Goal: Complete application form: Complete application form

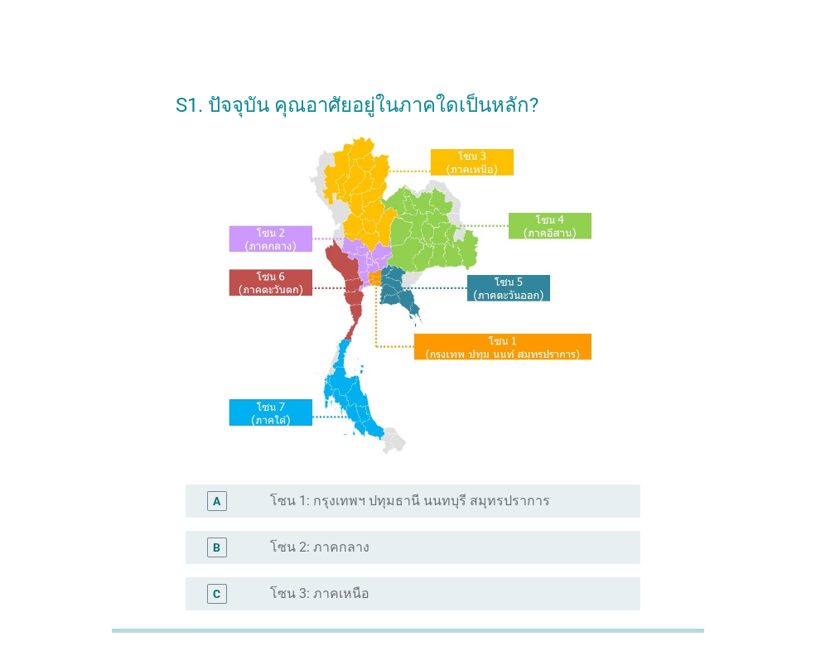
click at [423, 501] on label "โซน 1: กรุงเทพฯ ปทุมธานี นนทบุรี สมุทรปราการ" at bounding box center [410, 501] width 280 height 17
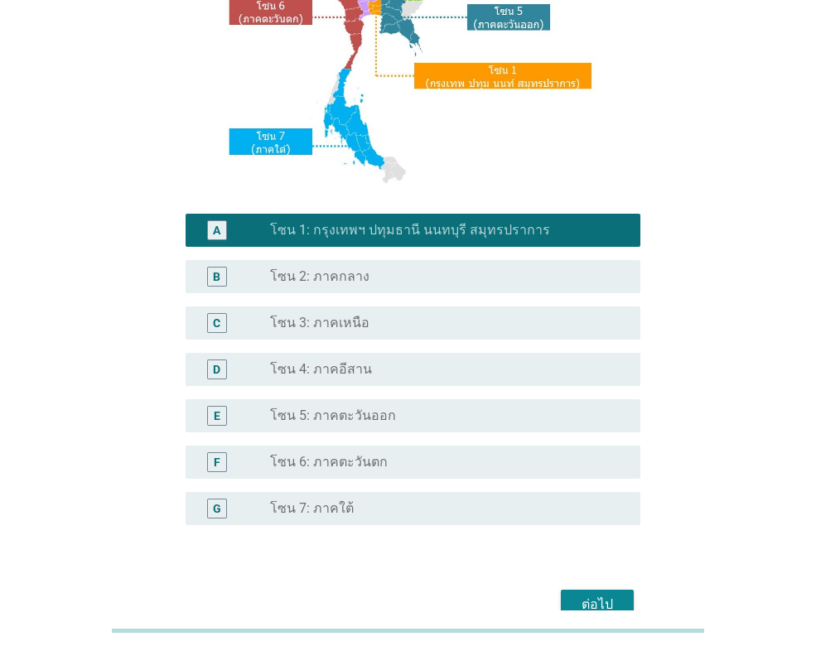
scroll to position [359, 0]
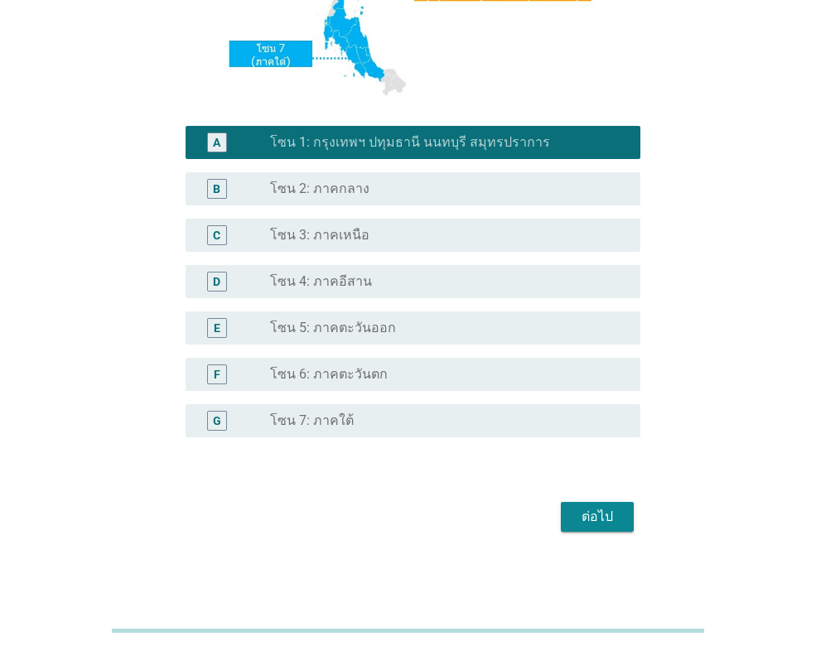
click at [607, 519] on div "ต่อไป" at bounding box center [597, 517] width 46 height 20
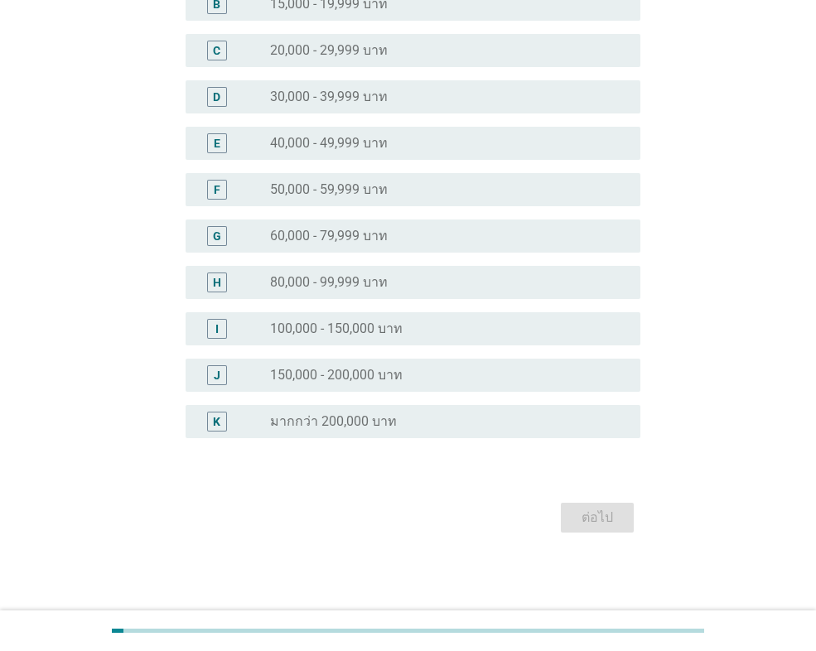
scroll to position [0, 0]
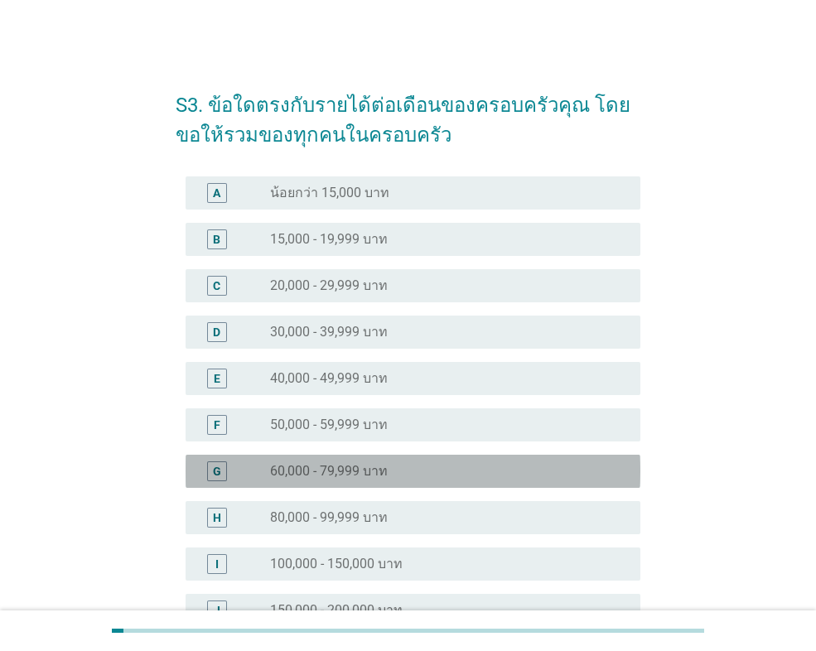
click at [496, 480] on div "radio_button_unchecked 60,000 - 79,999 บาท" at bounding box center [448, 472] width 357 height 20
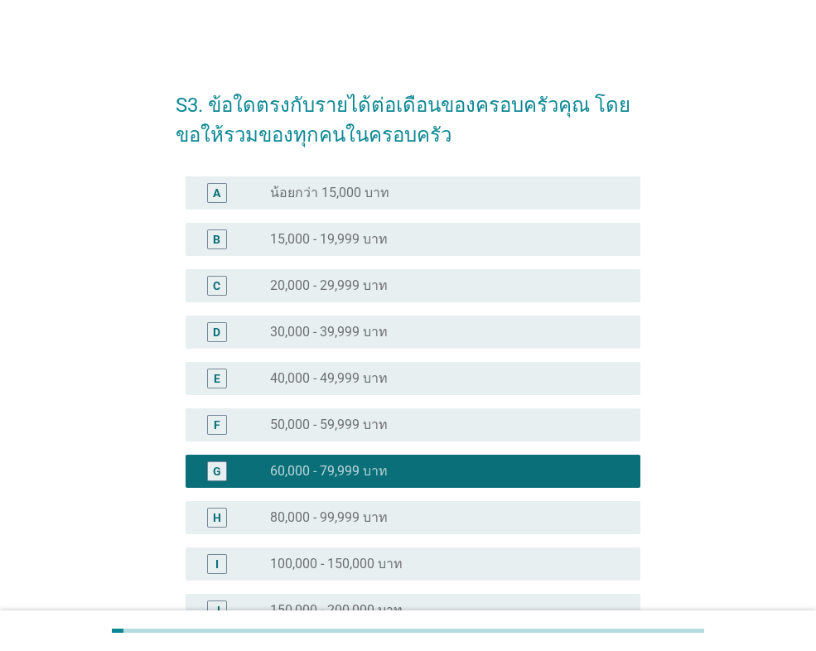
scroll to position [235, 0]
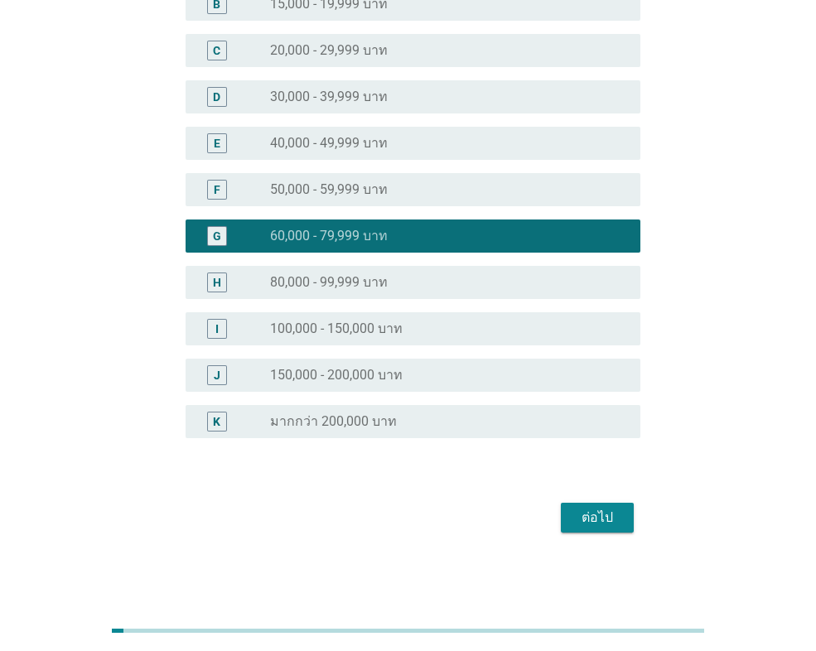
click at [593, 531] on button "ต่อไป" at bounding box center [597, 518] width 73 height 30
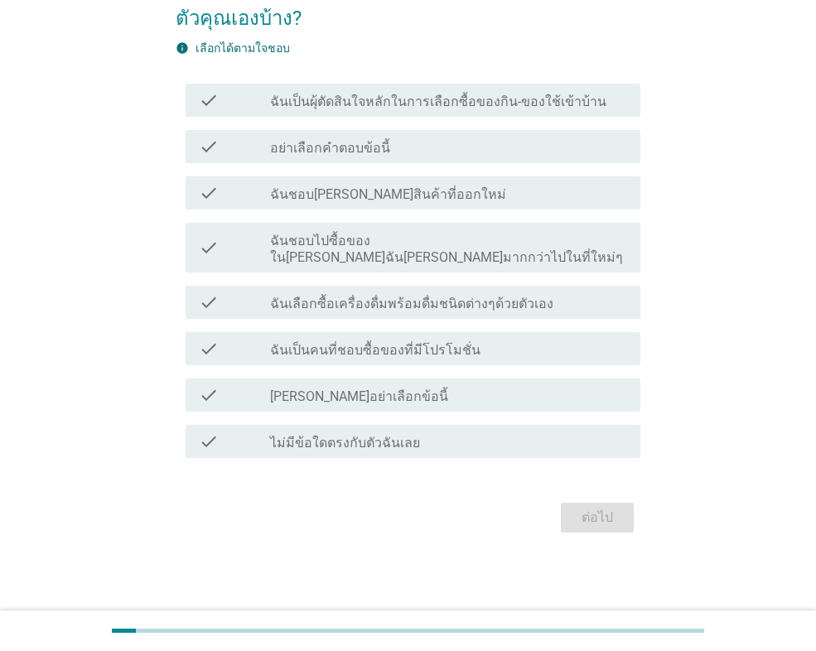
scroll to position [0, 0]
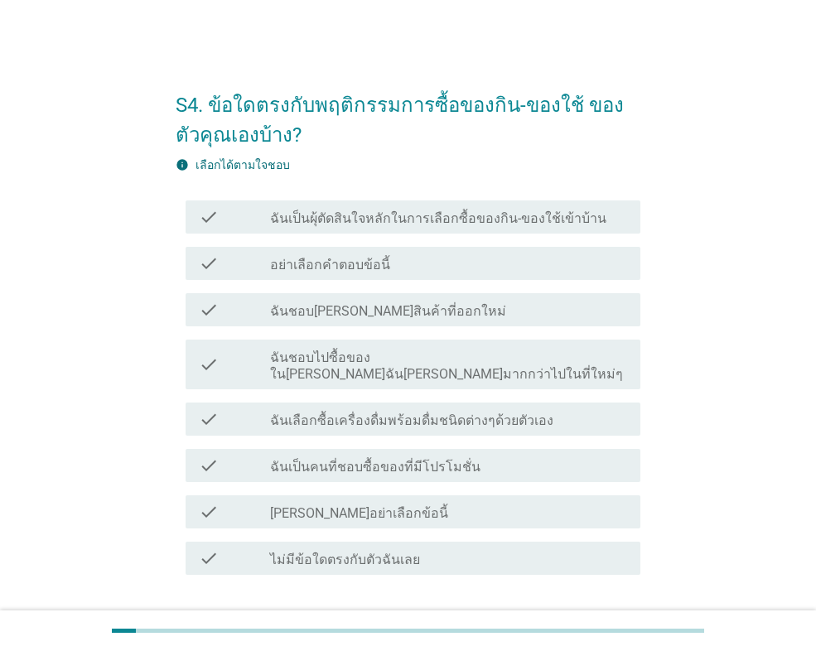
click at [544, 456] on div "check_box_outline_blank ฉันเป็นคนที่ชอบซื้อของที่มีโปรโมชั่น" at bounding box center [448, 466] width 357 height 20
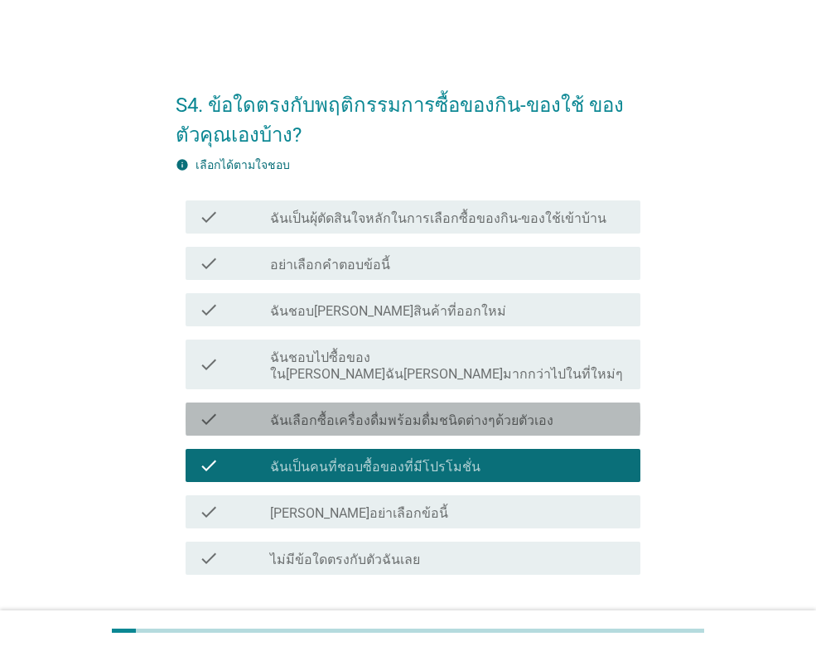
click at [540, 409] on div "check_box_outline_blank ฉันเลือกซื้อเครื่องดื่มพร้อมดื่มชนิดต่างๆด้วยตัวเอง" at bounding box center [448, 419] width 357 height 20
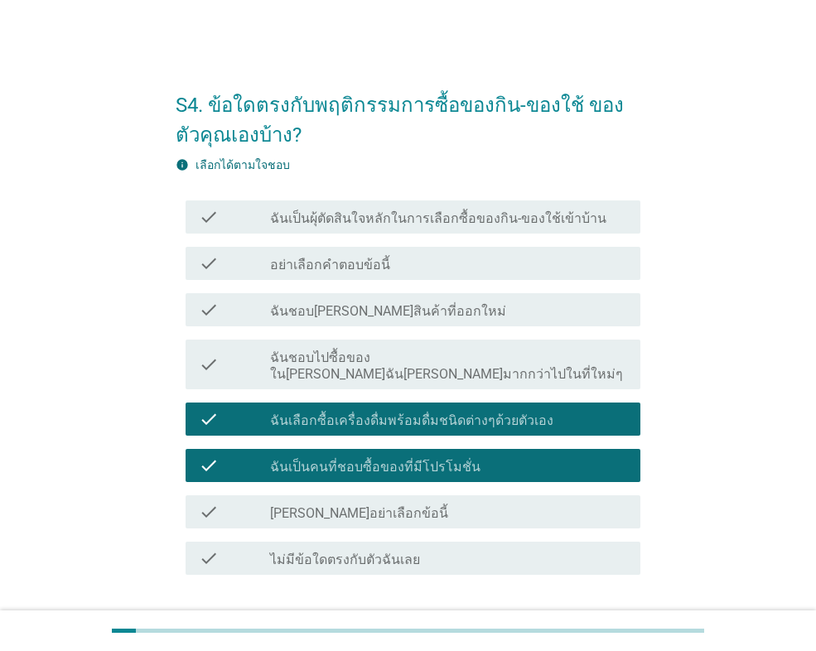
scroll to position [100, 0]
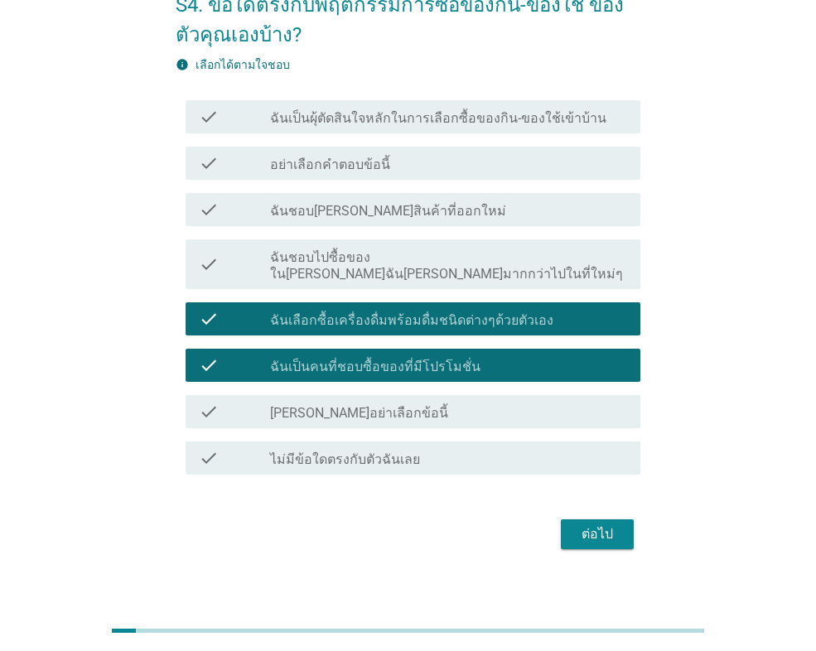
click at [605, 525] on div "ต่อไป" at bounding box center [597, 535] width 46 height 20
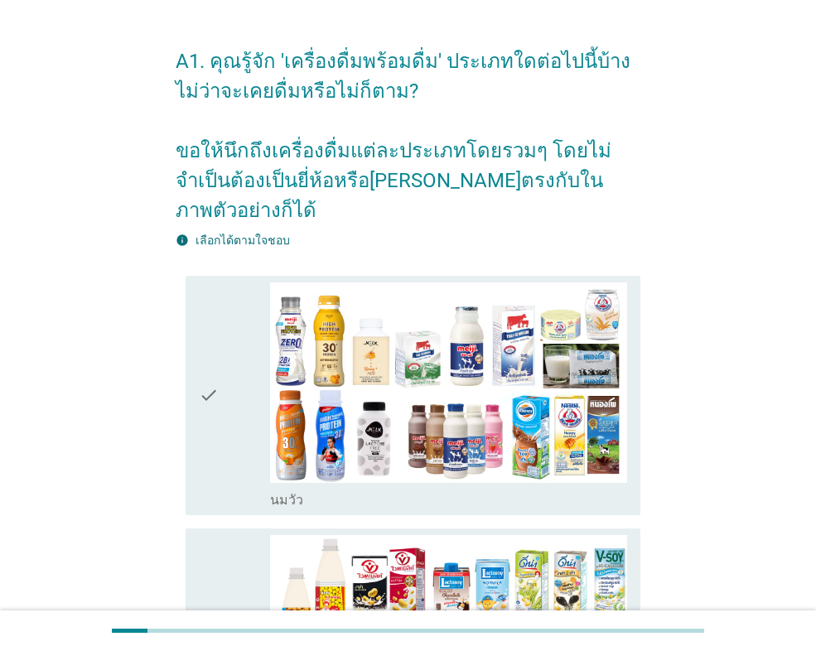
scroll to position [83, 0]
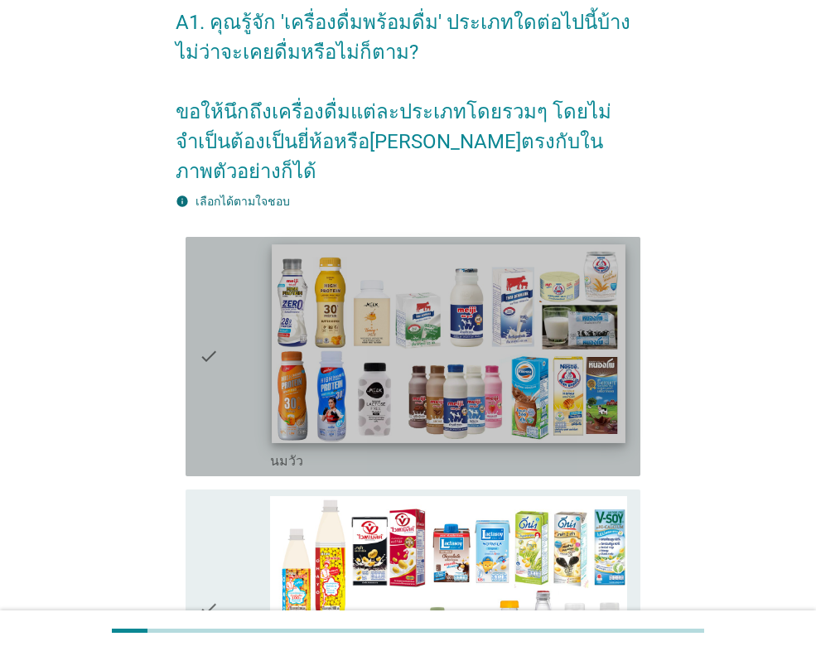
click at [582, 367] on img at bounding box center [448, 343] width 353 height 199
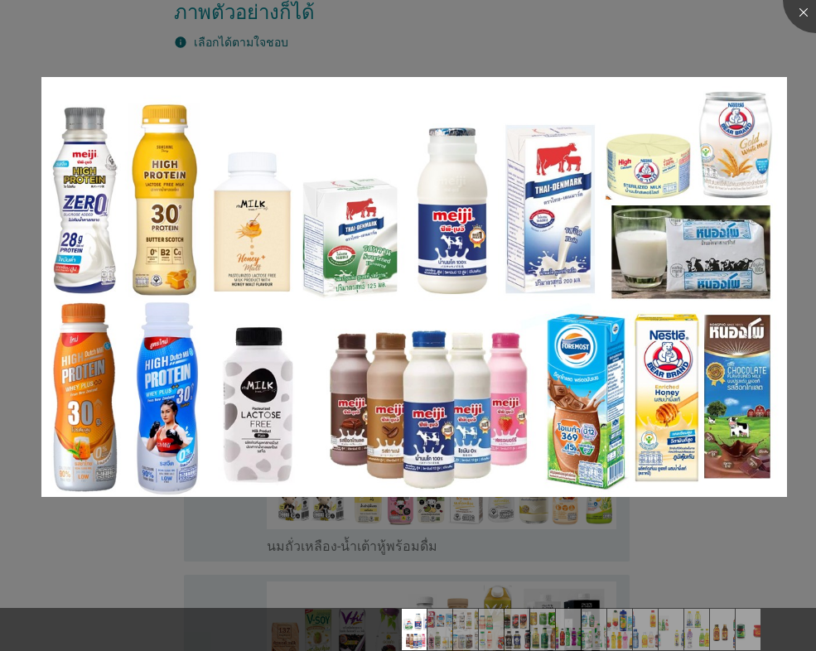
scroll to position [249, 0]
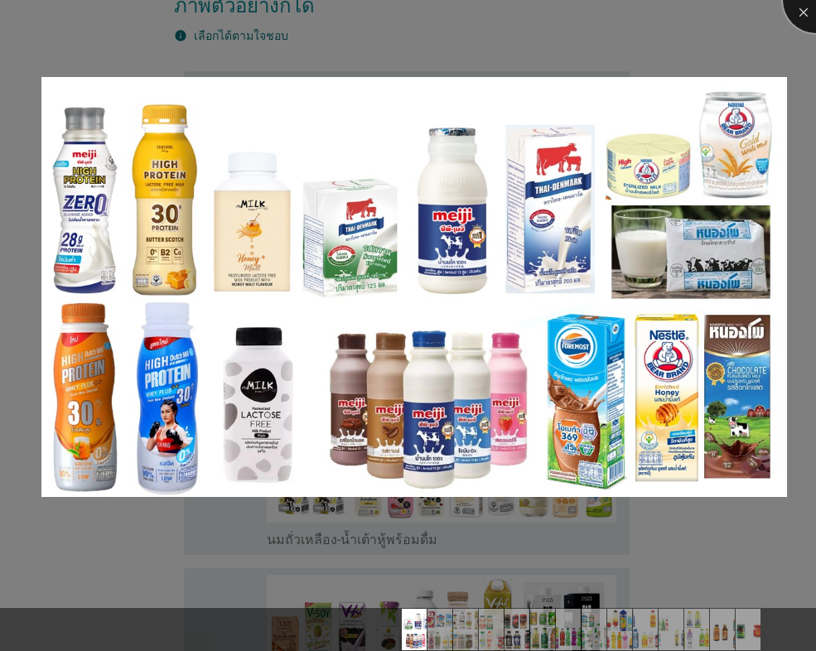
click at [811, 10] on div at bounding box center [816, 0] width 66 height 66
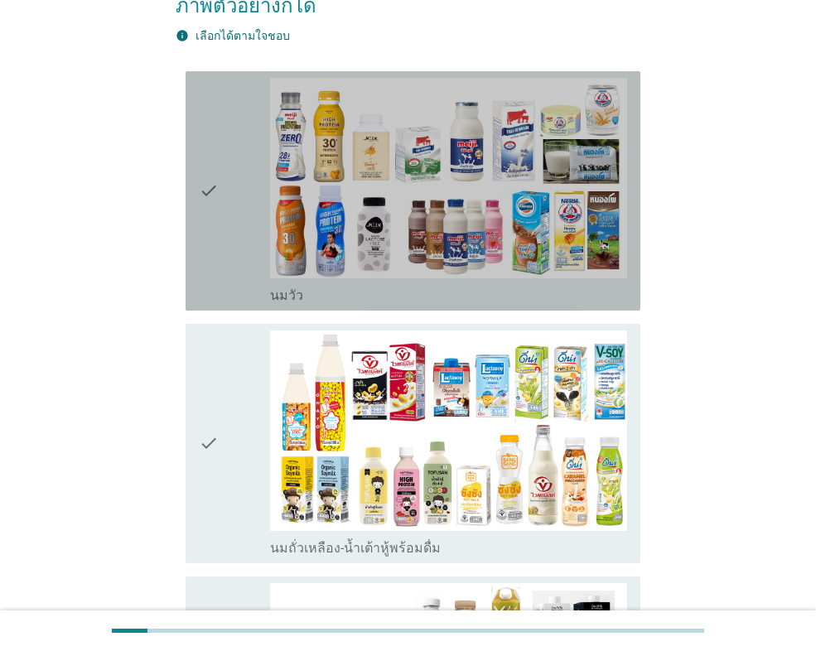
click at [243, 216] on div "check" at bounding box center [234, 191] width 71 height 226
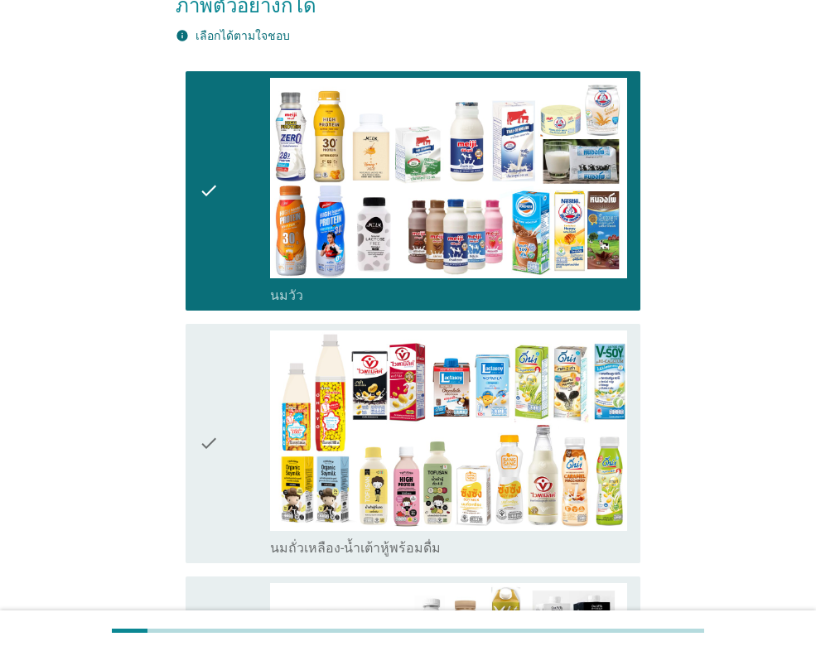
click at [214, 395] on icon "check" at bounding box center [209, 444] width 20 height 226
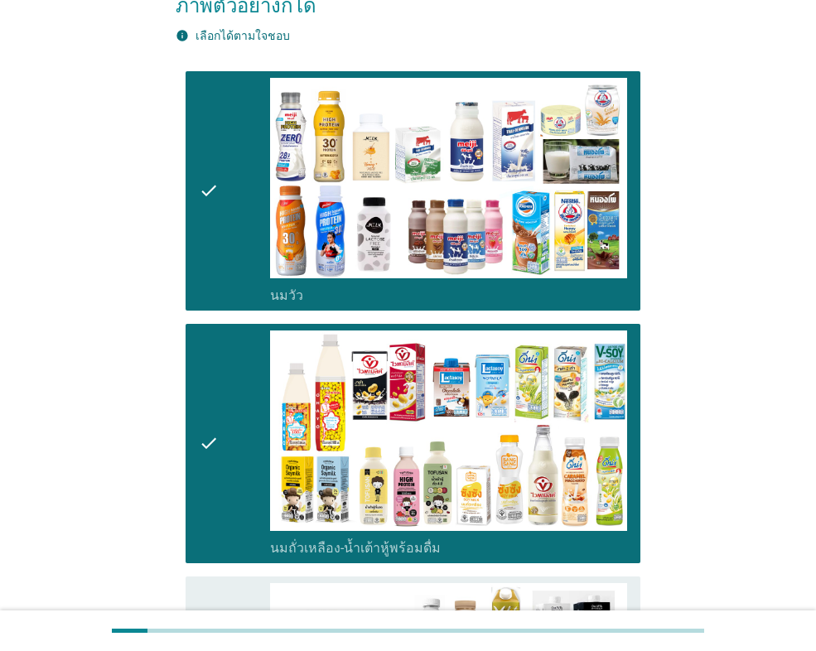
scroll to position [414, 0]
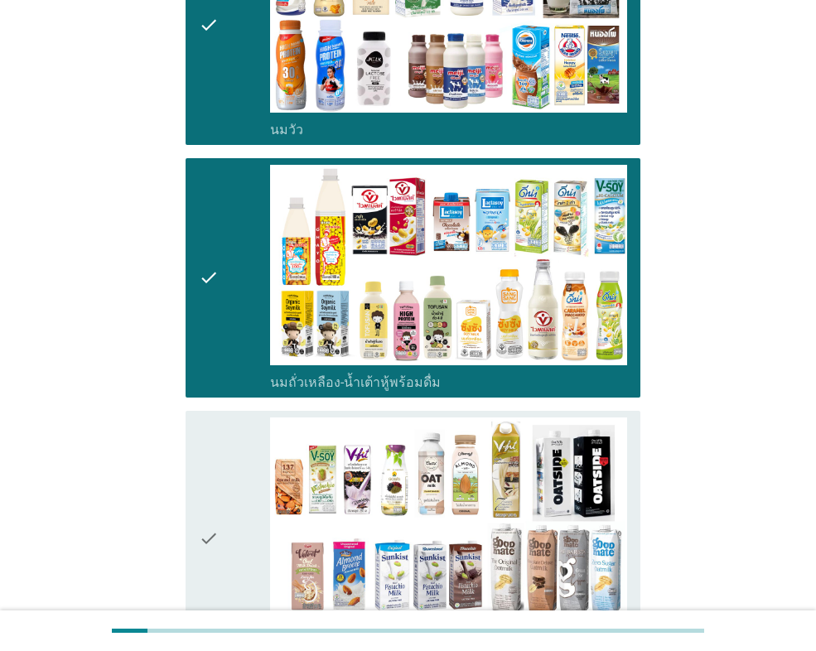
click at [218, 435] on icon "check" at bounding box center [209, 539] width 20 height 243
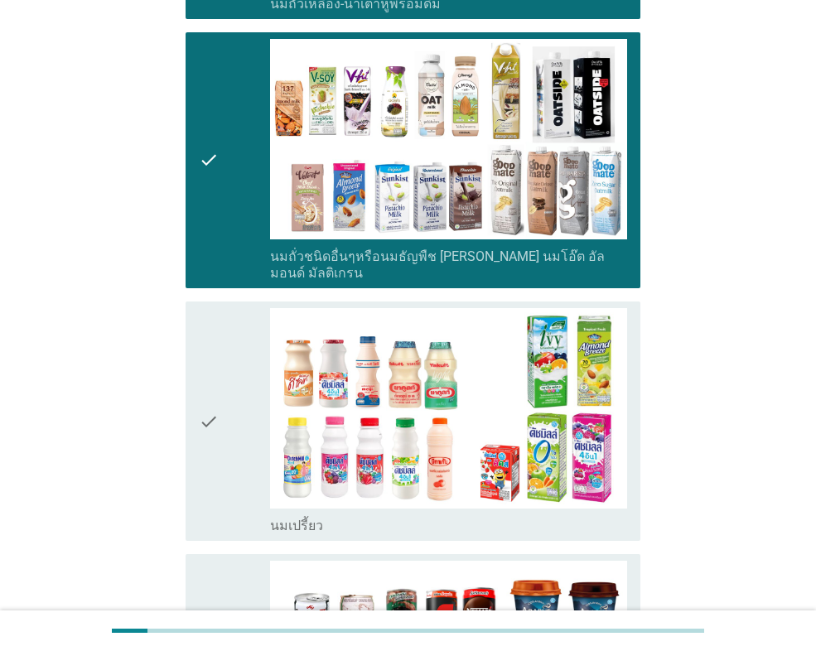
scroll to position [829, 0]
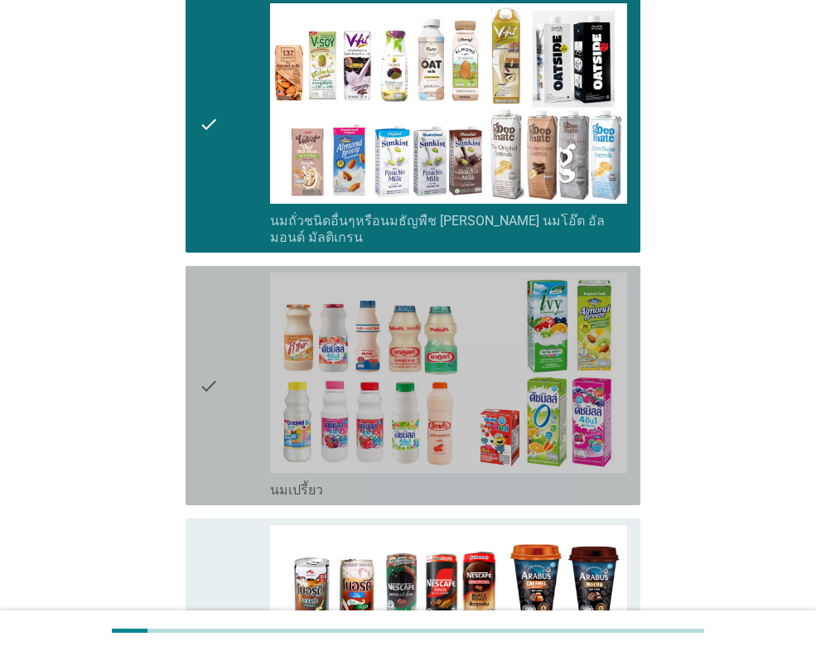
click at [218, 435] on icon "check" at bounding box center [209, 386] width 20 height 226
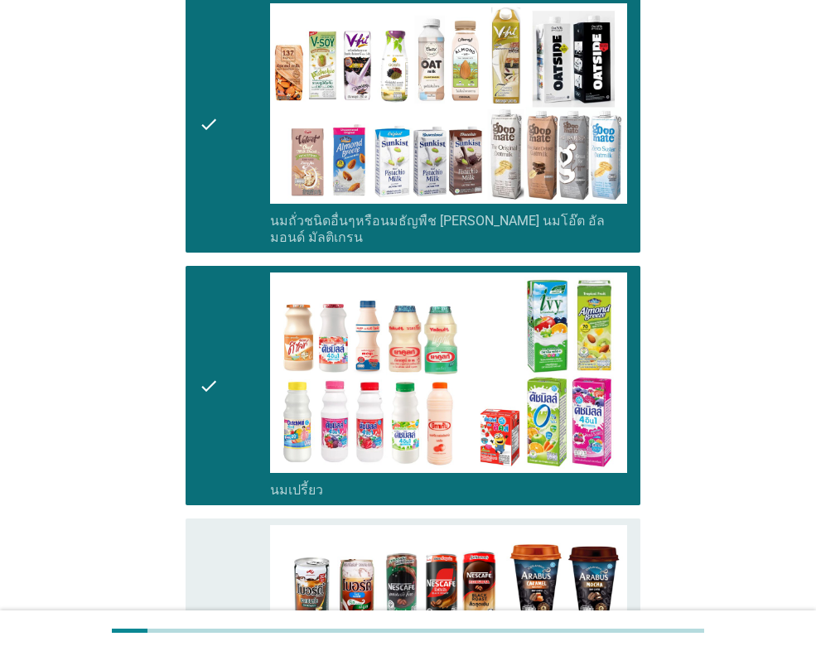
click at [215, 525] on icon "check" at bounding box center [209, 638] width 20 height 226
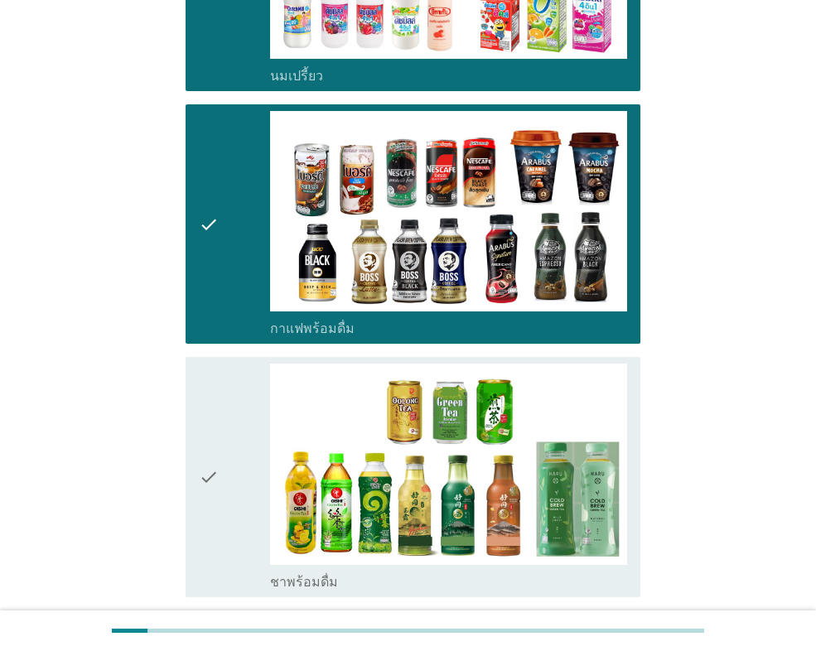
click at [216, 509] on icon "check" at bounding box center [209, 477] width 20 height 226
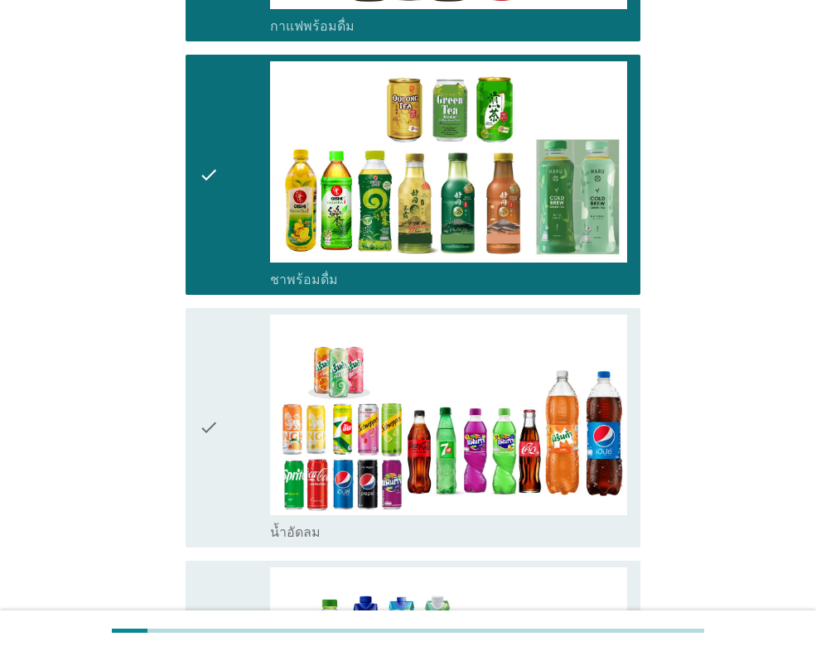
scroll to position [1574, 0]
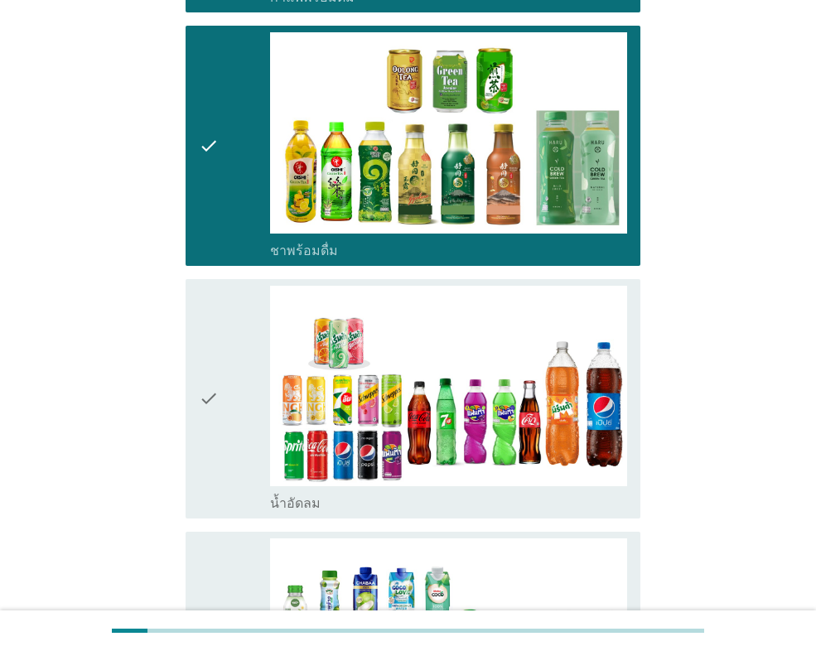
click at [223, 438] on div "check" at bounding box center [234, 399] width 71 height 226
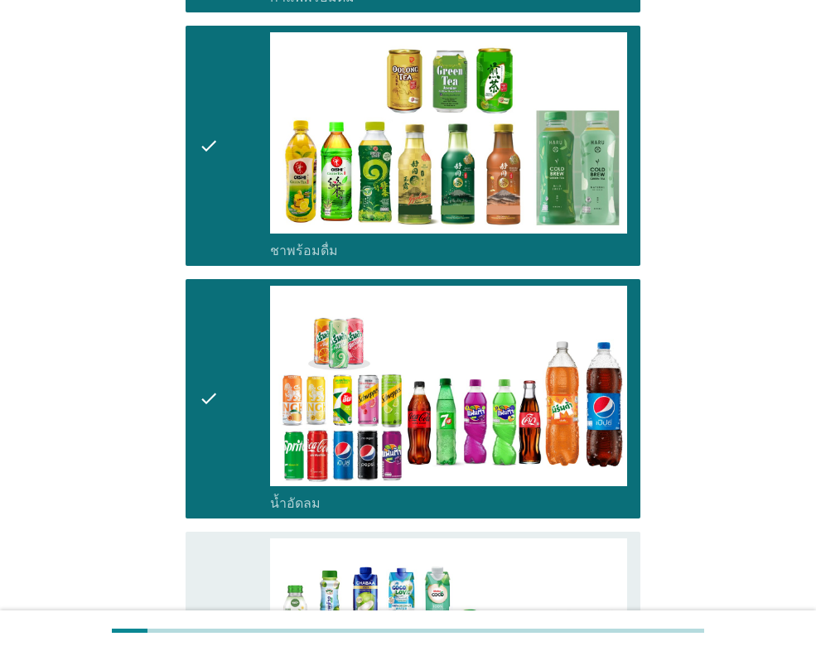
click at [226, 586] on div "check" at bounding box center [234, 652] width 71 height 226
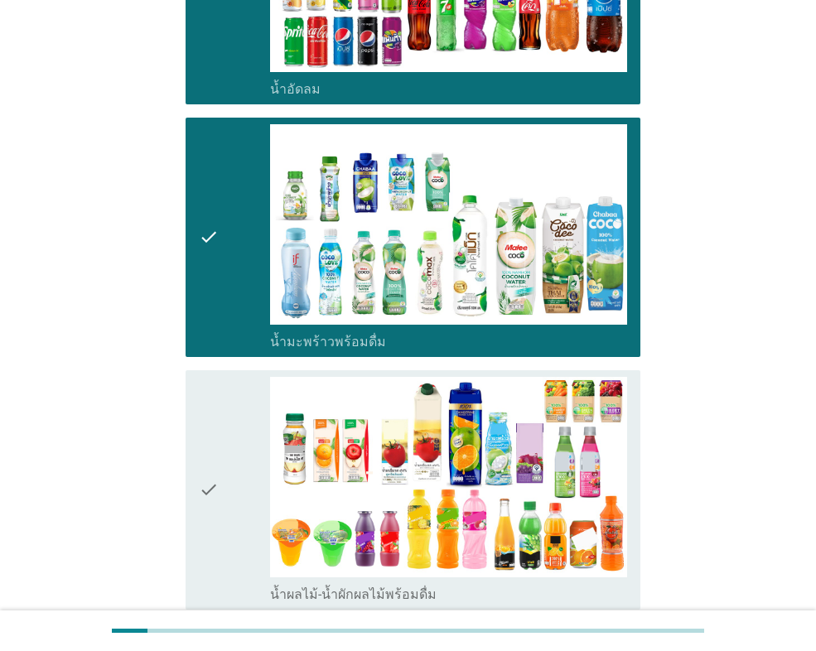
click at [234, 474] on div "check" at bounding box center [234, 490] width 71 height 226
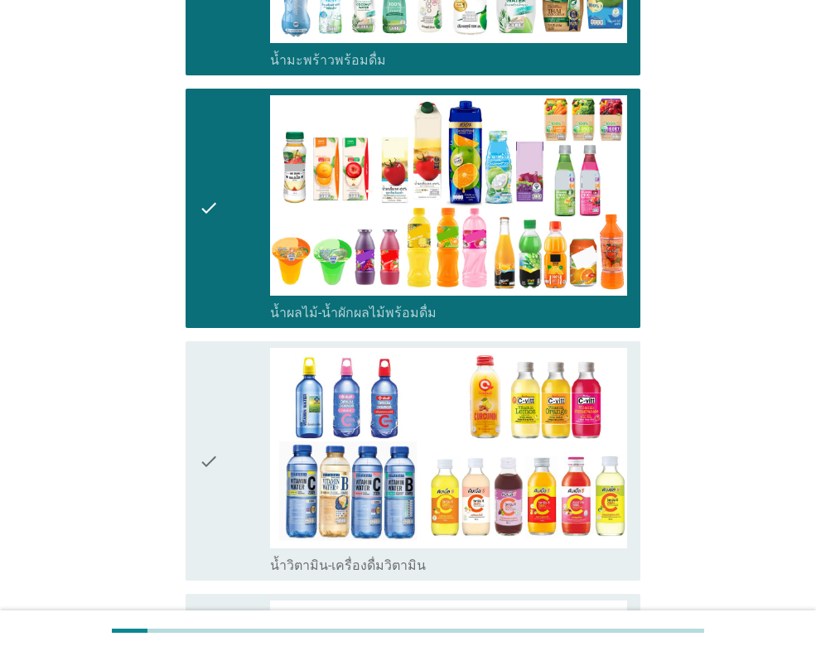
scroll to position [2320, 0]
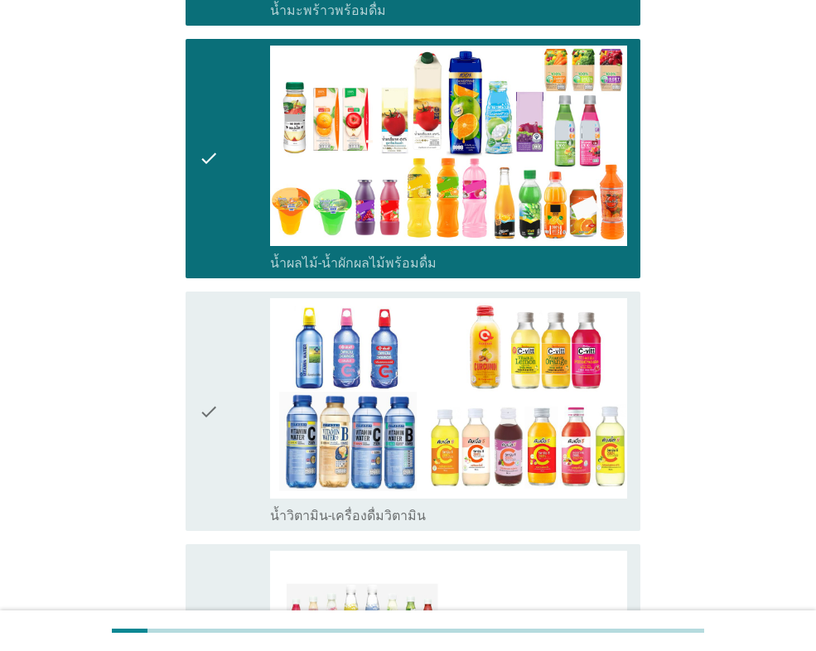
click at [230, 414] on div "check" at bounding box center [234, 411] width 71 height 226
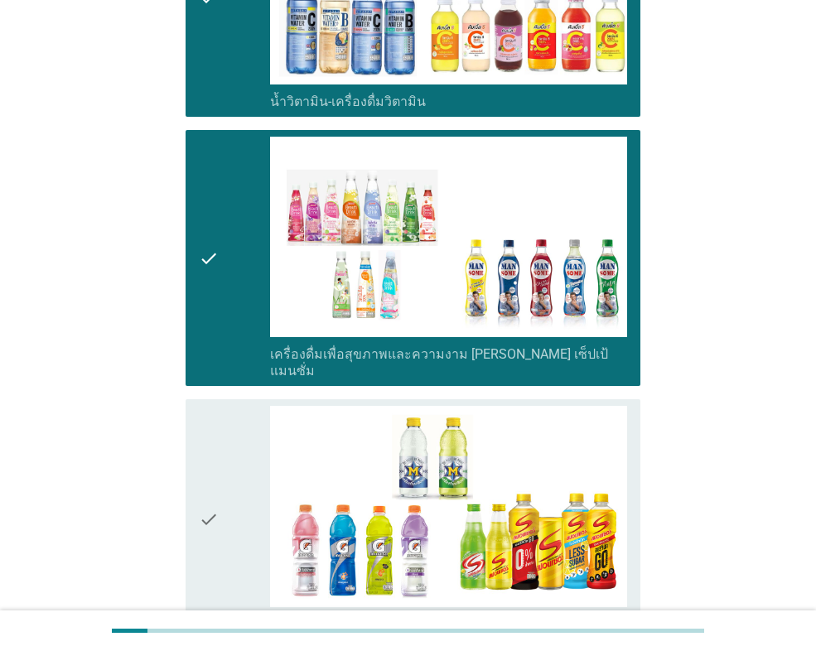
click at [234, 502] on div "check" at bounding box center [234, 519] width 71 height 226
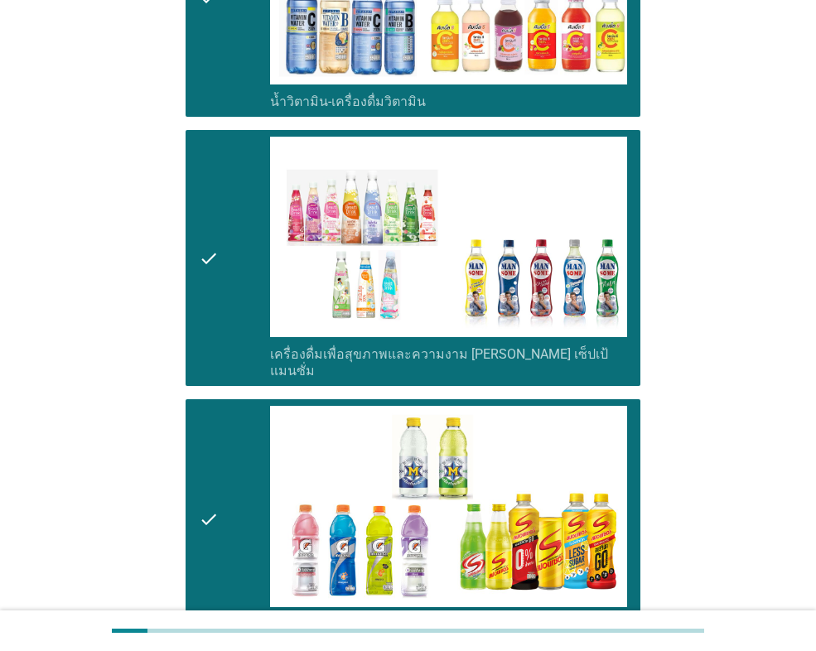
scroll to position [3066, 0]
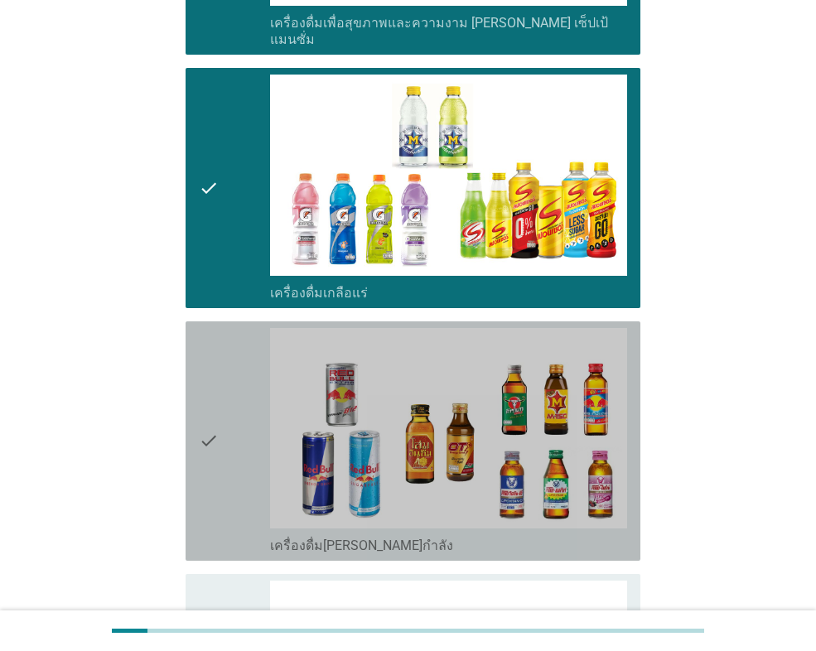
click at [239, 431] on div "check" at bounding box center [234, 441] width 71 height 226
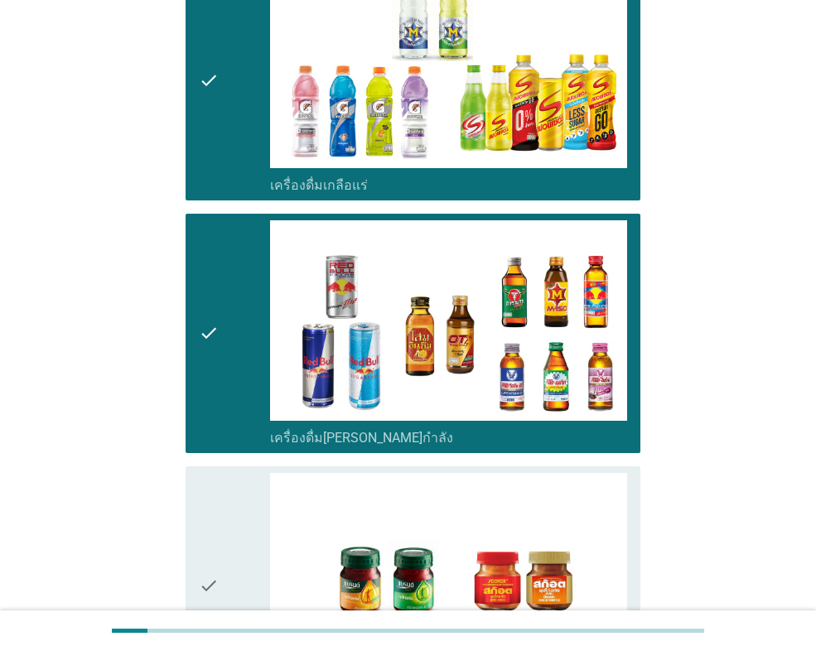
scroll to position [3314, 0]
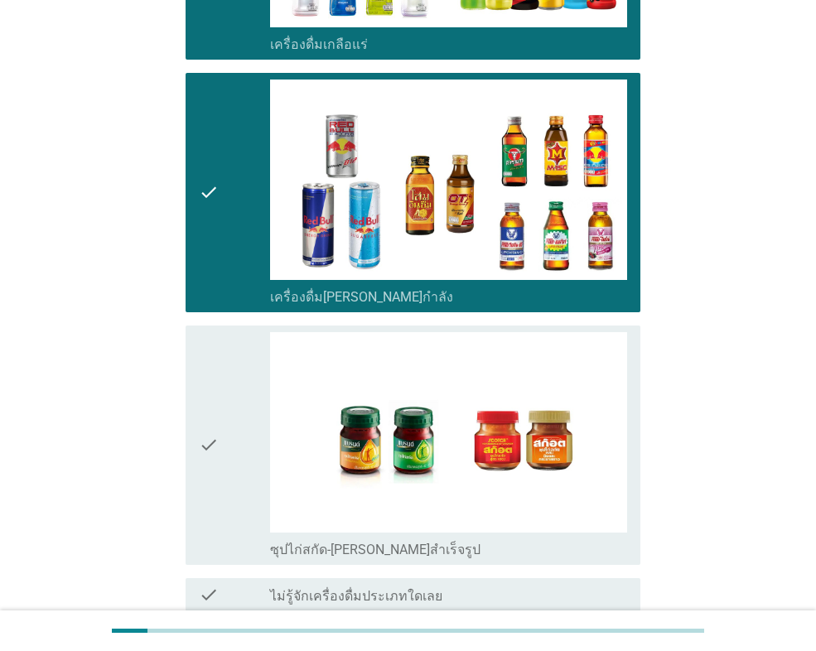
click at [233, 409] on div "check" at bounding box center [234, 445] width 71 height 226
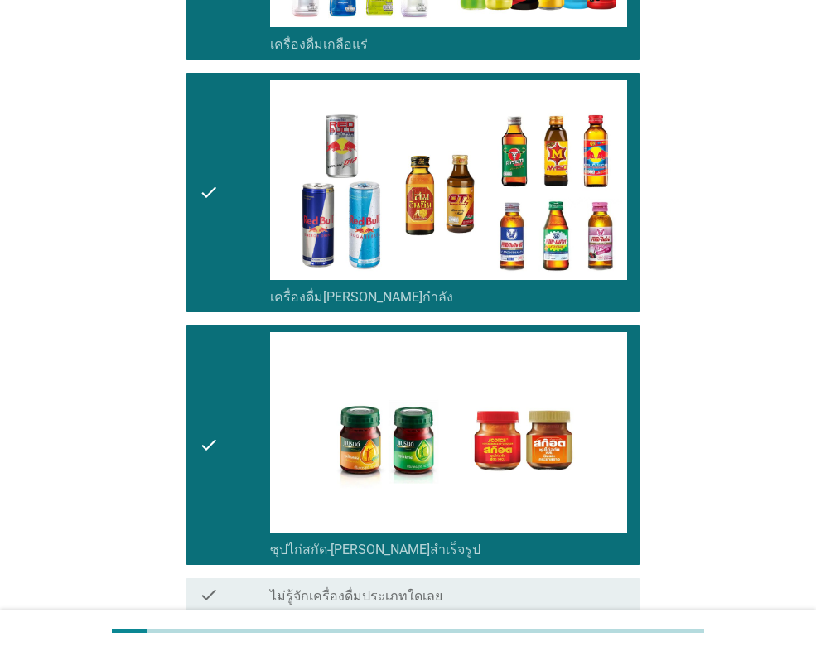
scroll to position [3405, 0]
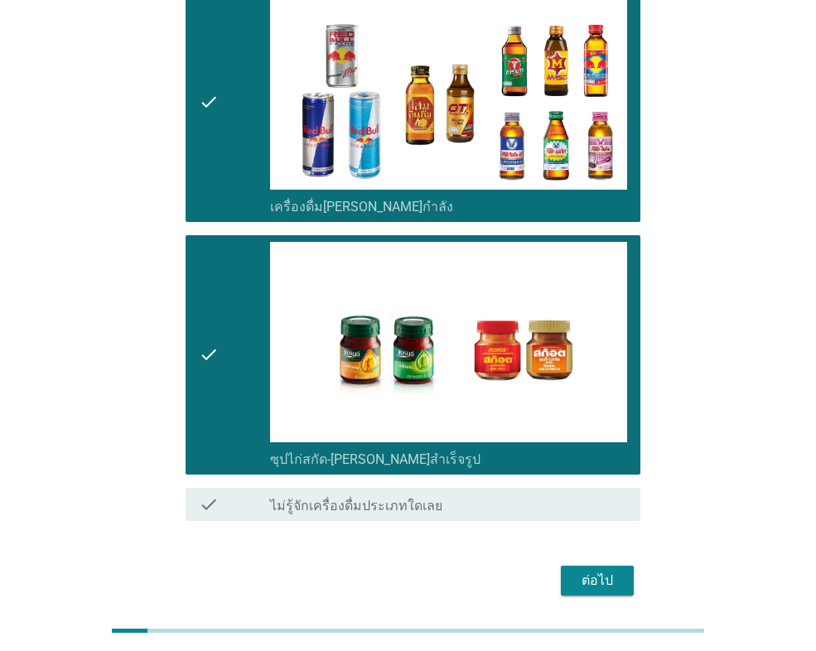
click at [600, 571] on div "ต่อไป" at bounding box center [597, 581] width 46 height 20
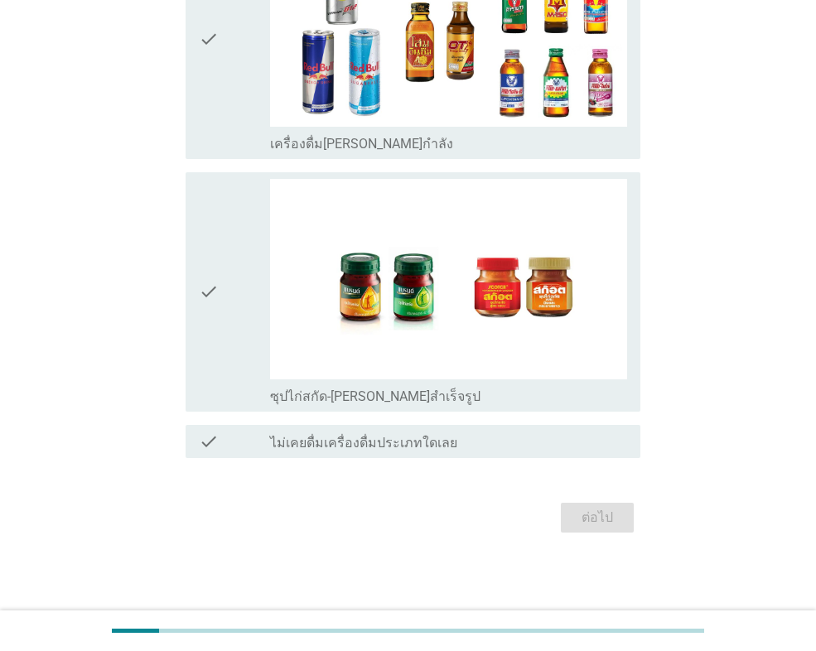
scroll to position [0, 0]
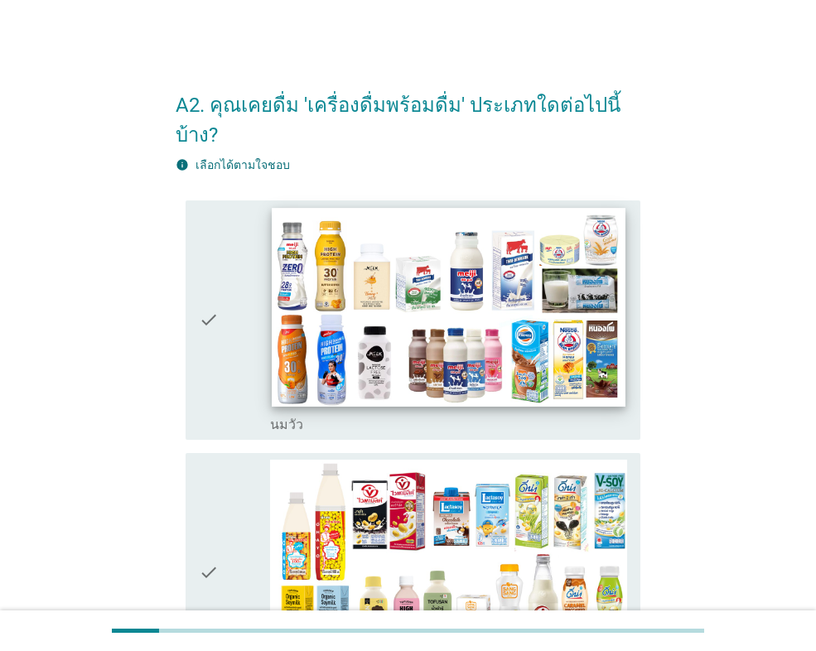
click at [564, 328] on img at bounding box center [448, 307] width 353 height 199
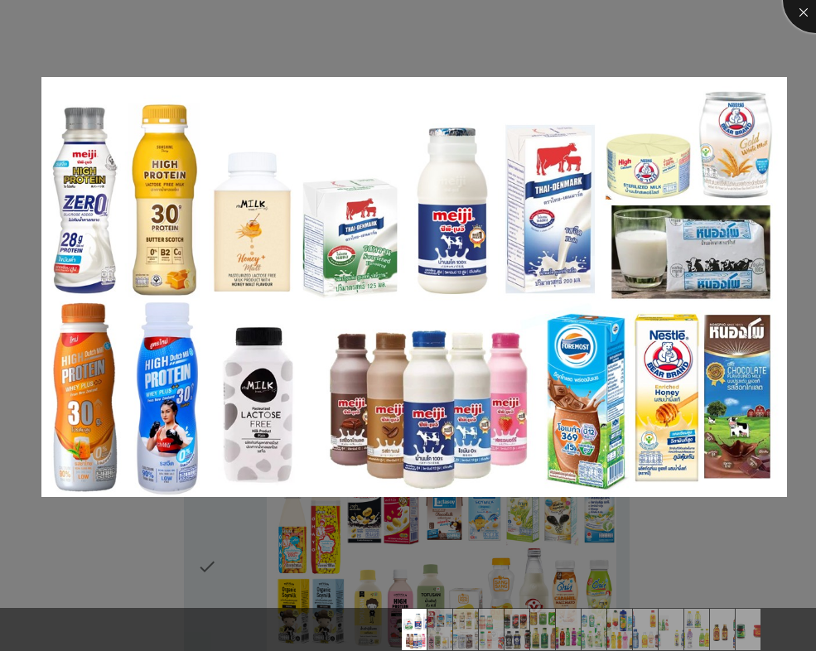
click at [798, 14] on div at bounding box center [816, 0] width 66 height 66
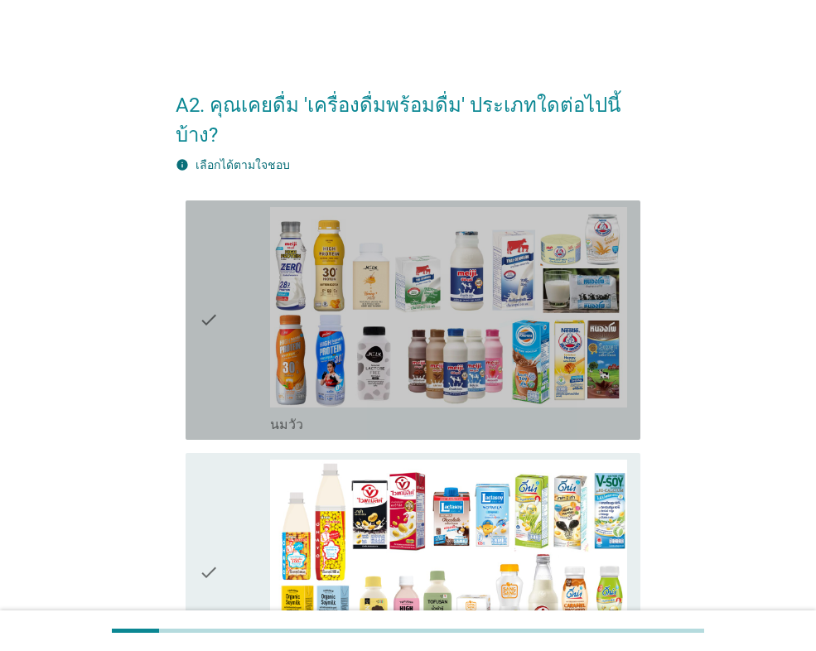
click at [230, 325] on div "check" at bounding box center [234, 320] width 71 height 226
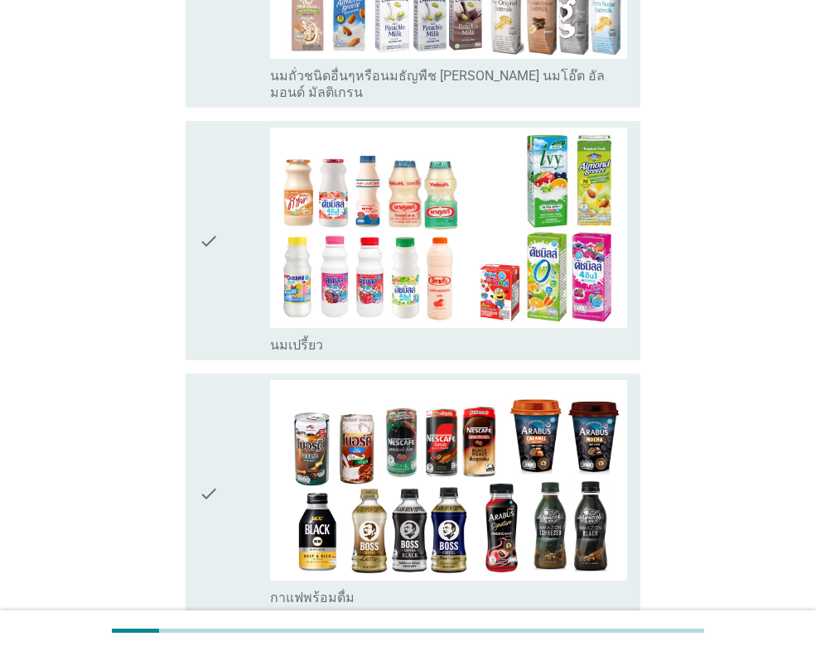
scroll to position [911, 0]
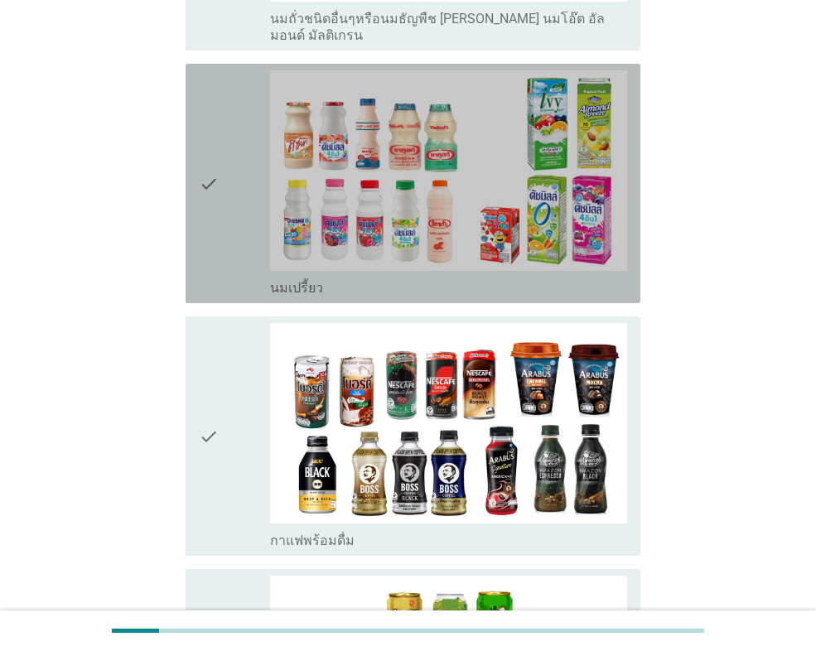
click at [237, 144] on div "check" at bounding box center [234, 183] width 71 height 226
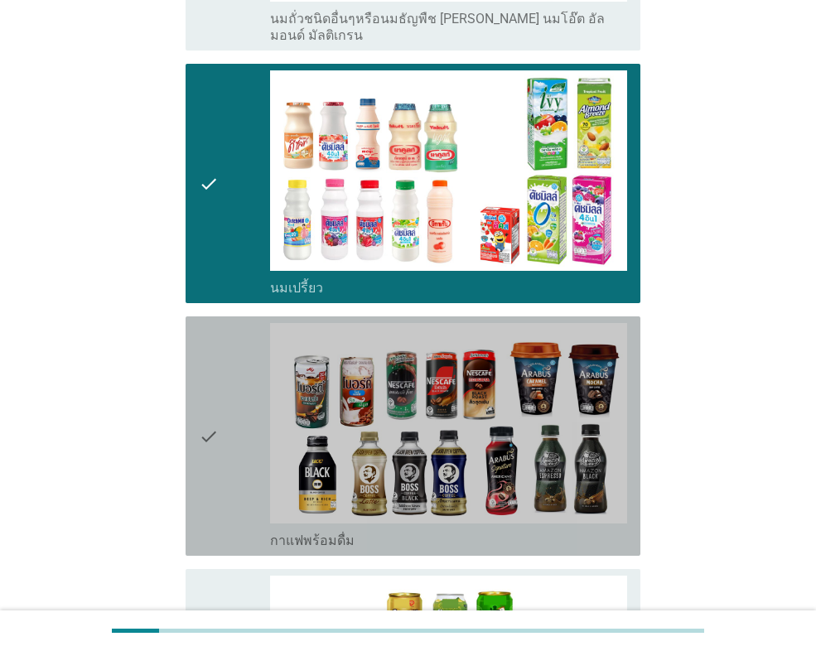
click at [234, 375] on div "check" at bounding box center [234, 436] width 71 height 226
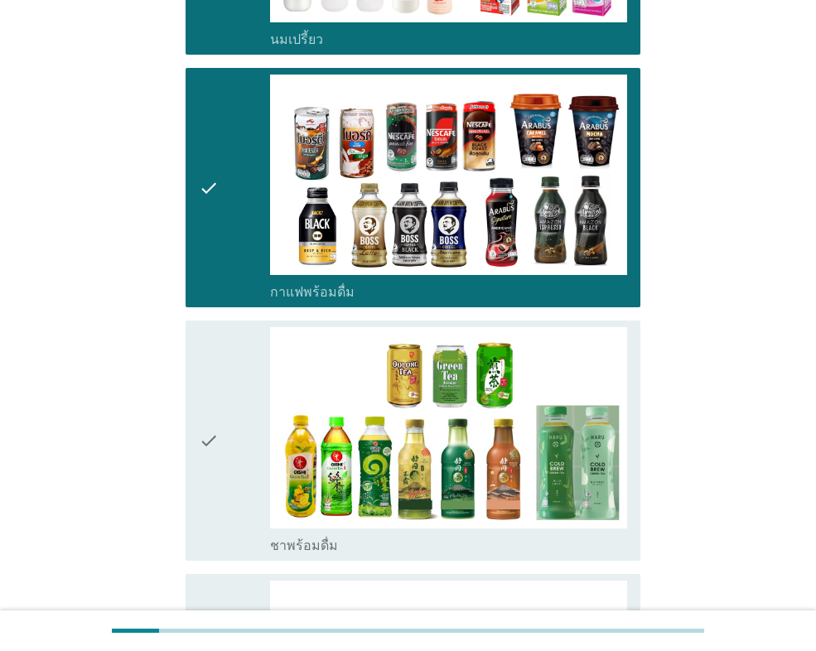
click at [237, 373] on div "check" at bounding box center [234, 440] width 71 height 226
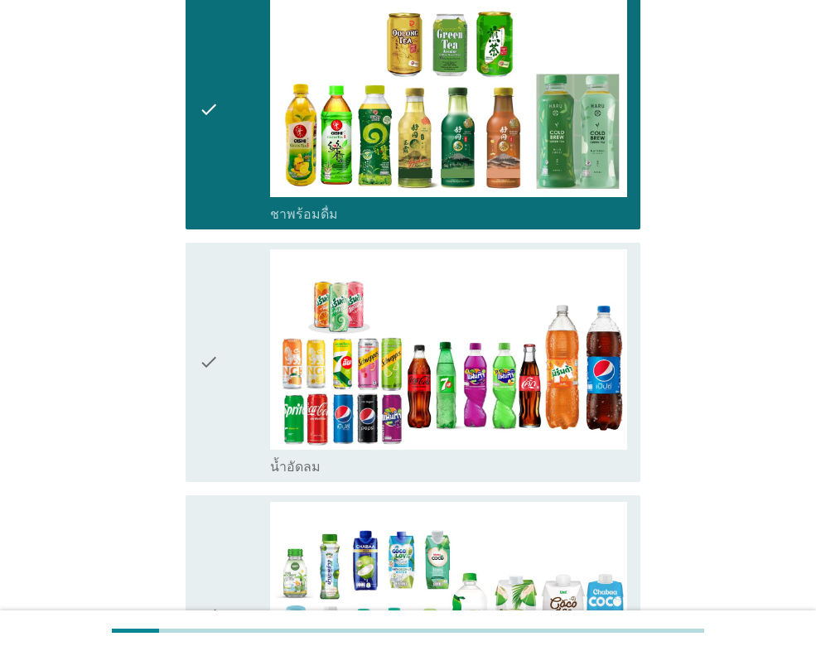
scroll to position [1574, 0]
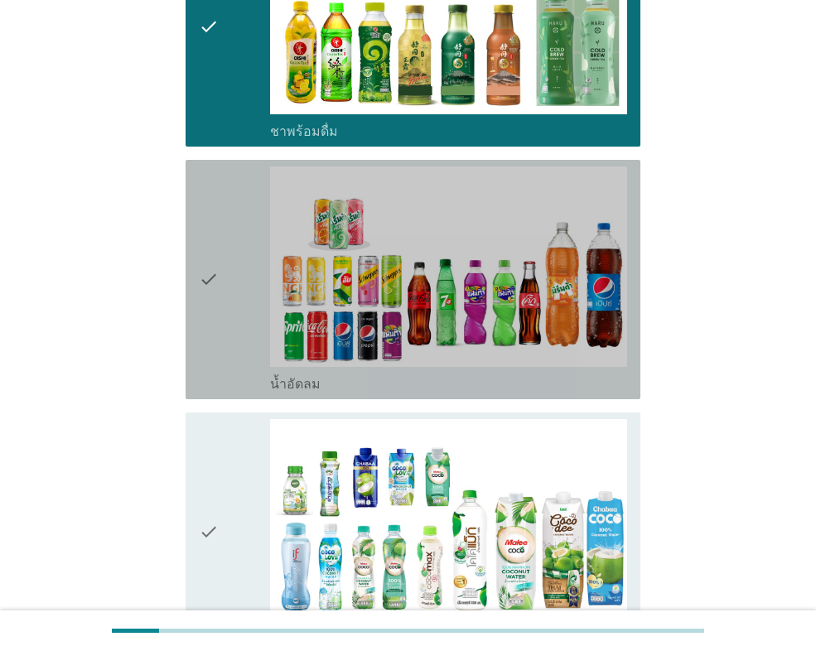
click at [236, 284] on div "check" at bounding box center [234, 280] width 71 height 226
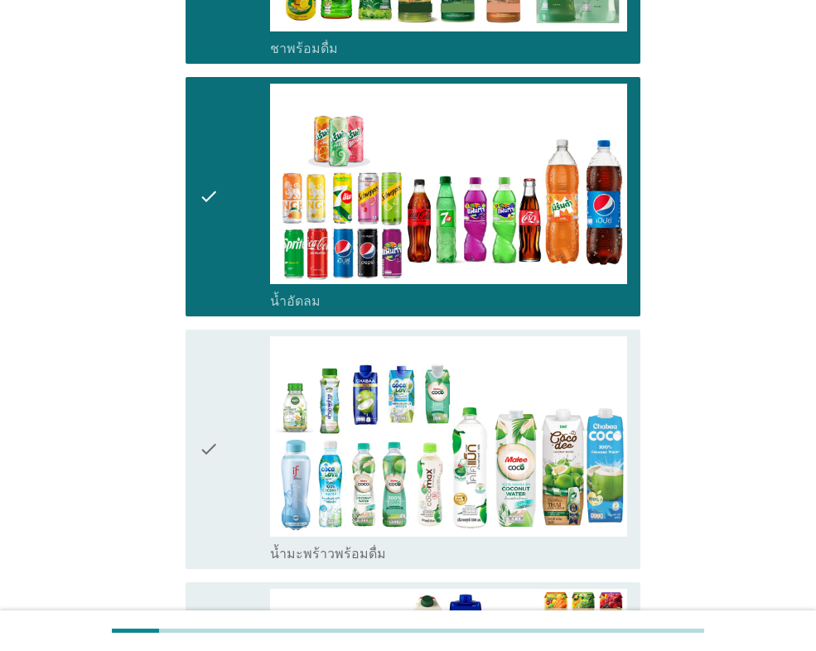
click at [232, 429] on div "check" at bounding box center [234, 449] width 71 height 226
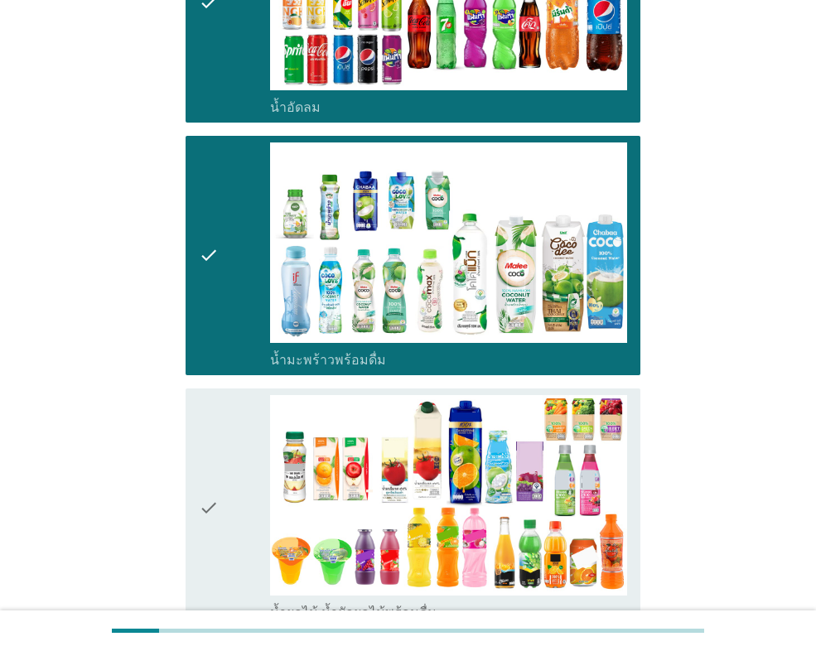
scroll to position [1906, 0]
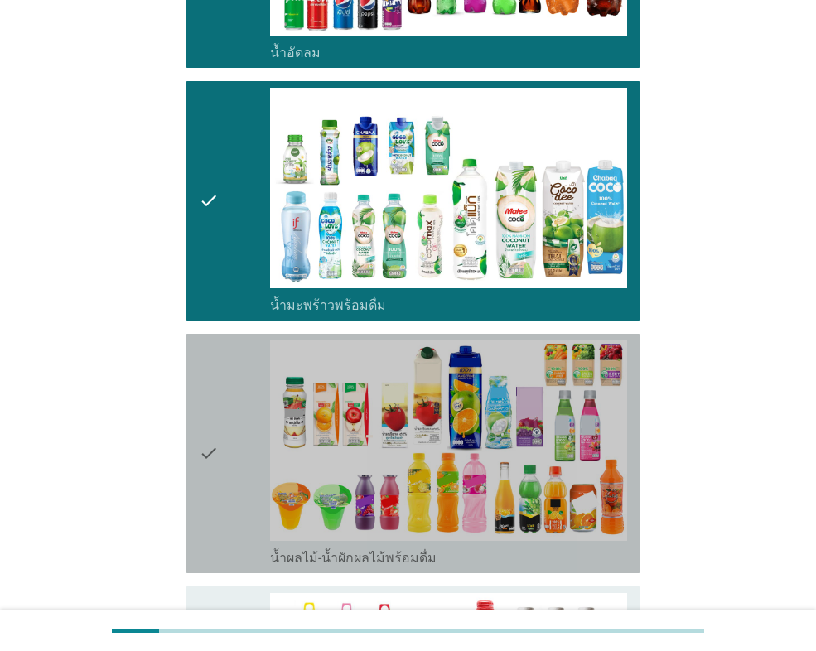
click at [233, 429] on div "check" at bounding box center [234, 454] width 71 height 226
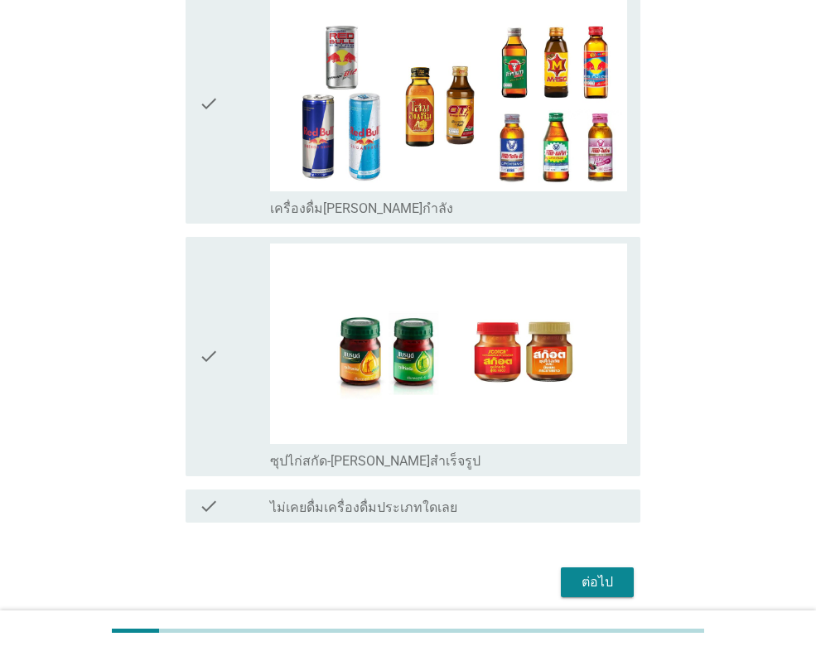
scroll to position [3285, 0]
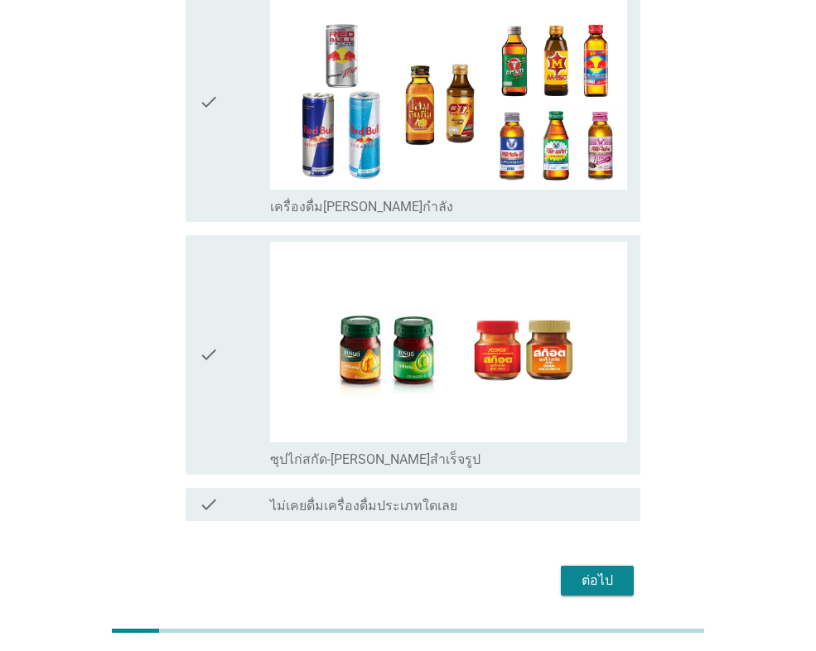
click at [604, 566] on button "ต่อไป" at bounding box center [597, 581] width 73 height 30
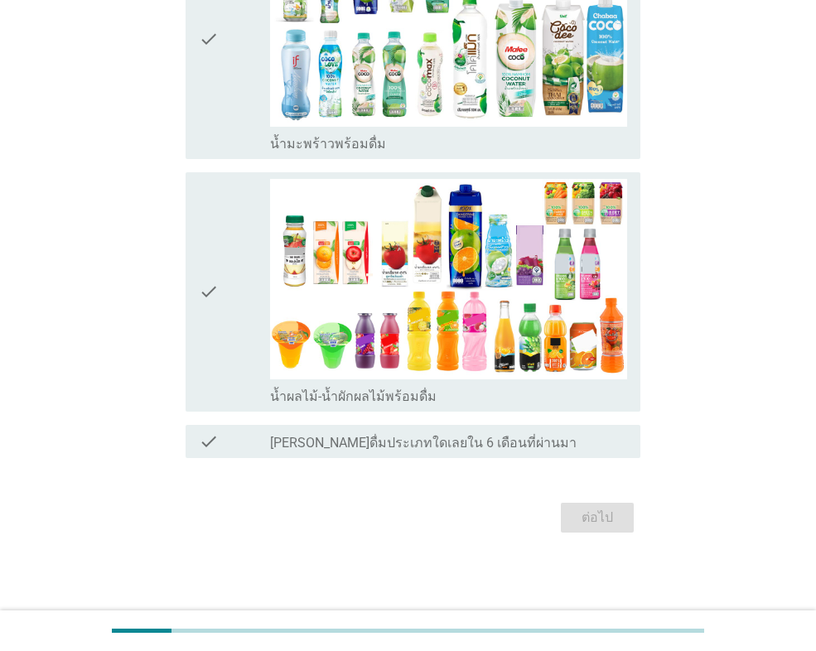
scroll to position [0, 0]
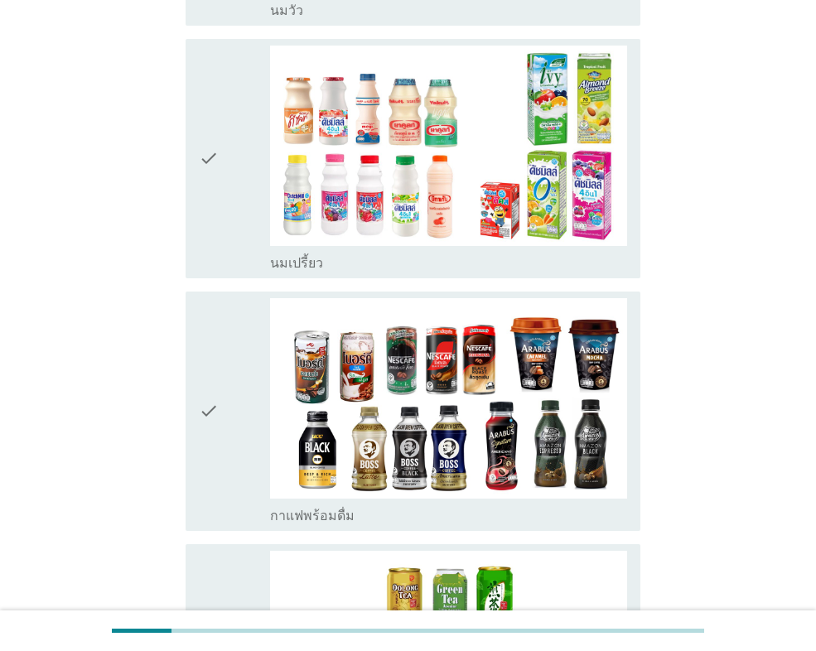
click at [210, 360] on icon "check" at bounding box center [209, 411] width 20 height 226
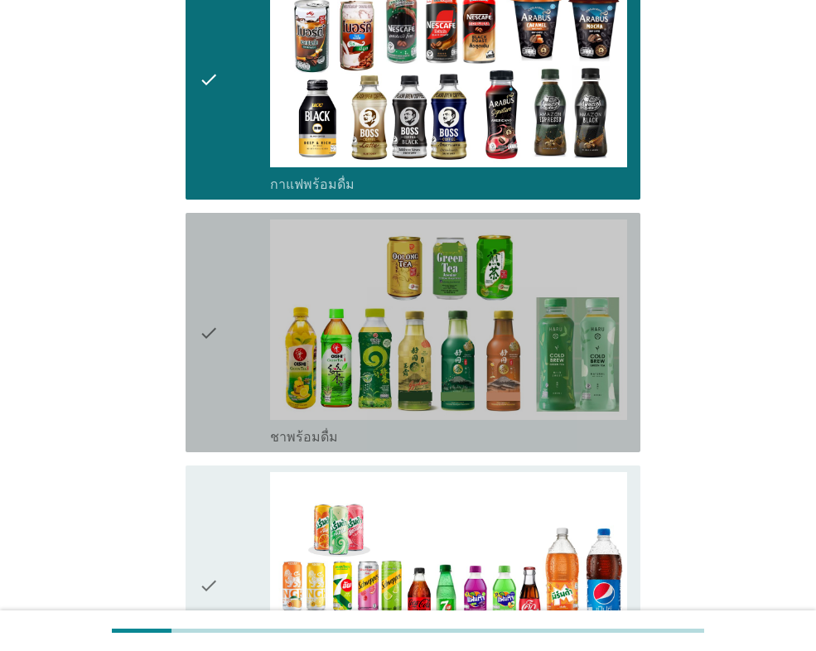
click at [210, 360] on icon "check" at bounding box center [209, 333] width 20 height 226
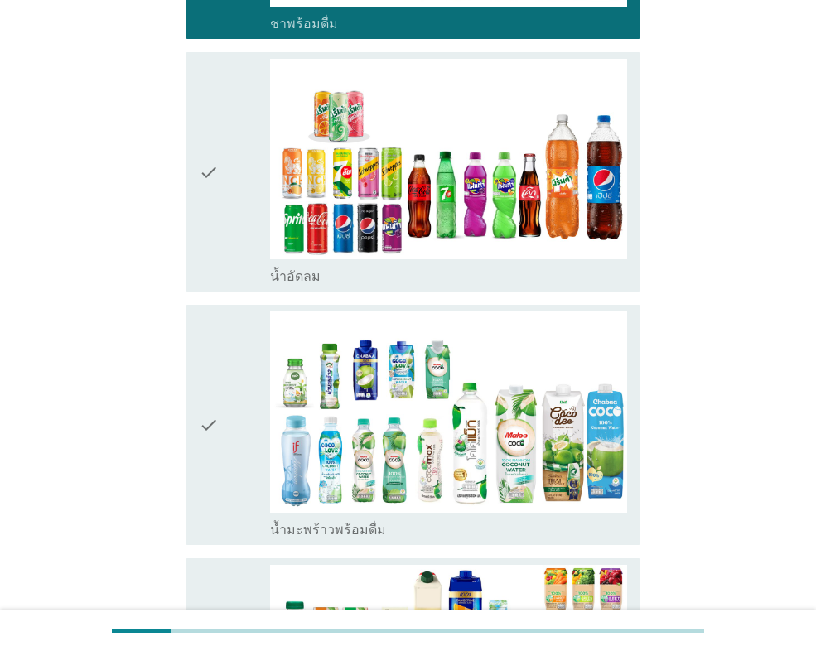
scroll to position [1160, 0]
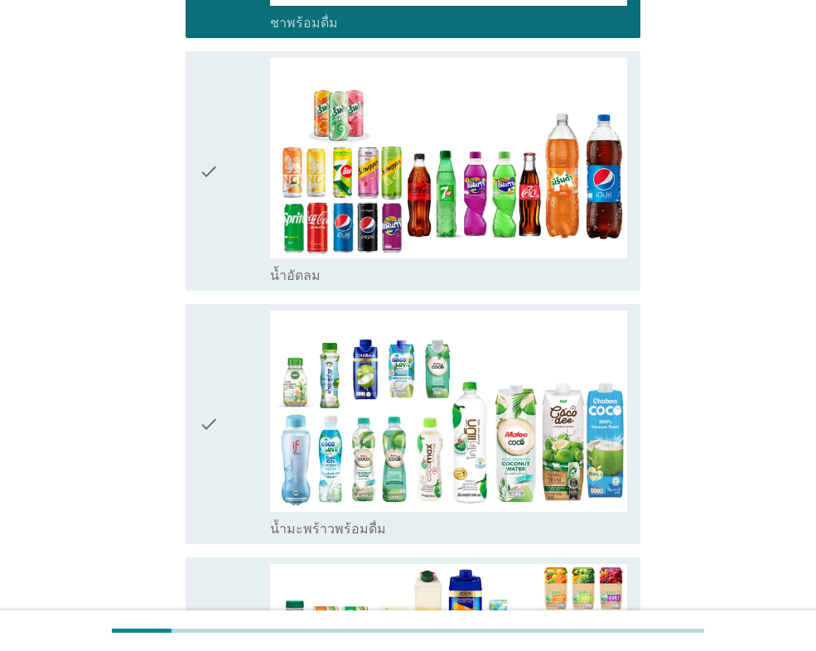
click at [234, 203] on div "check" at bounding box center [234, 171] width 71 height 226
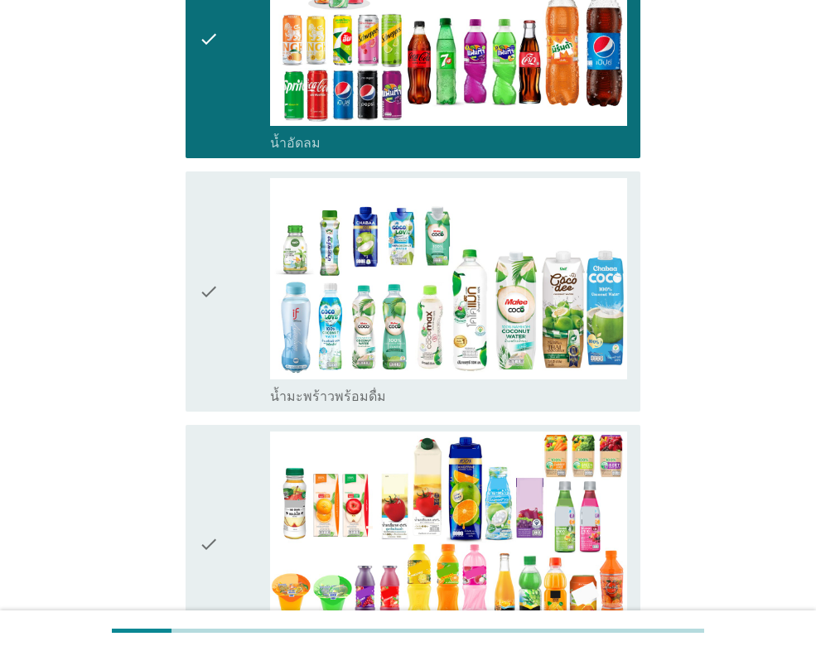
scroll to position [1492, 0]
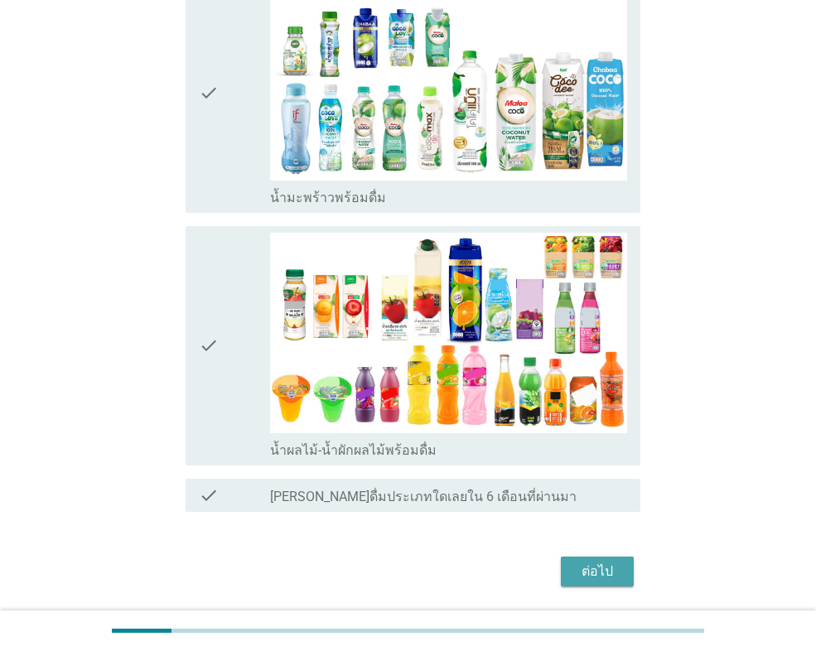
click at [578, 582] on button "ต่อไป" at bounding box center [597, 572] width 73 height 30
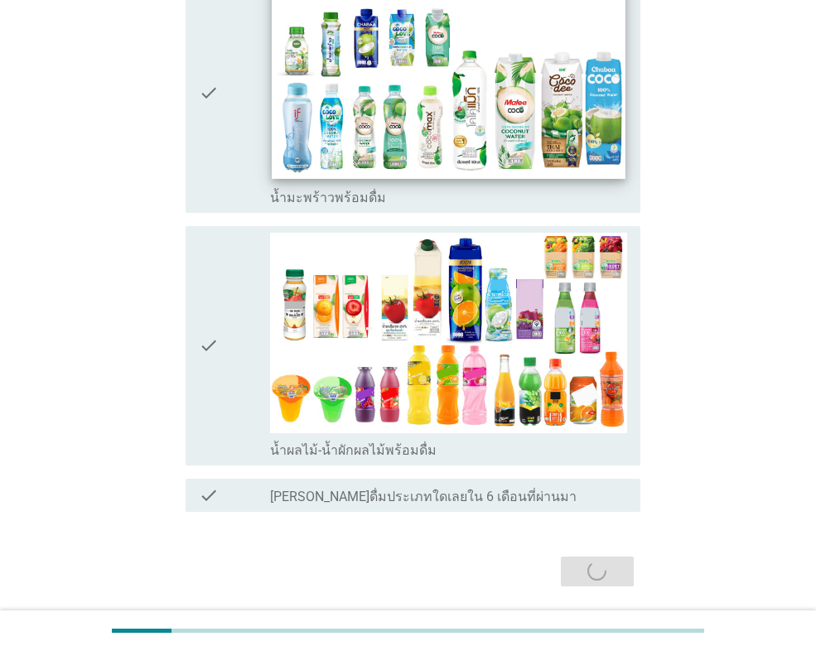
scroll to position [0, 0]
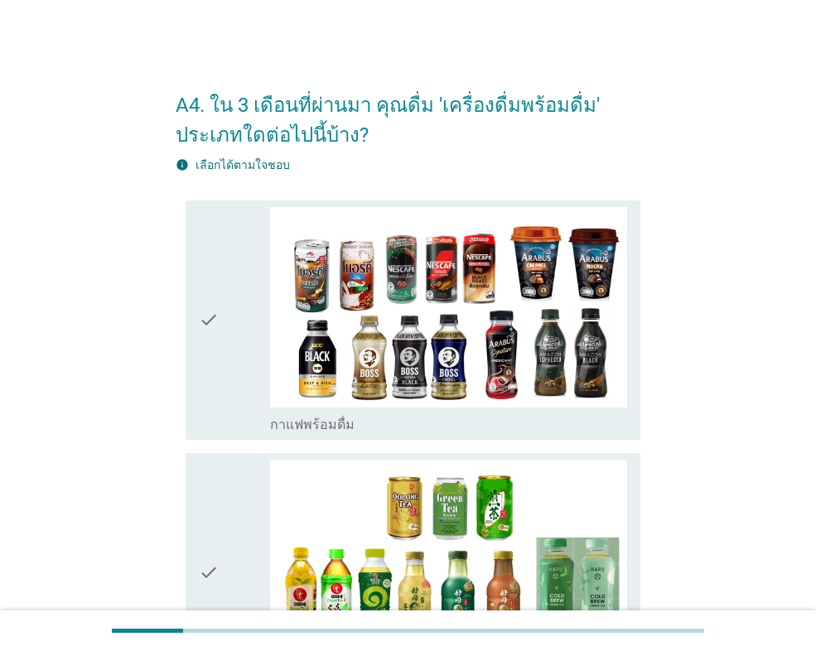
click at [233, 342] on div "check" at bounding box center [234, 320] width 71 height 226
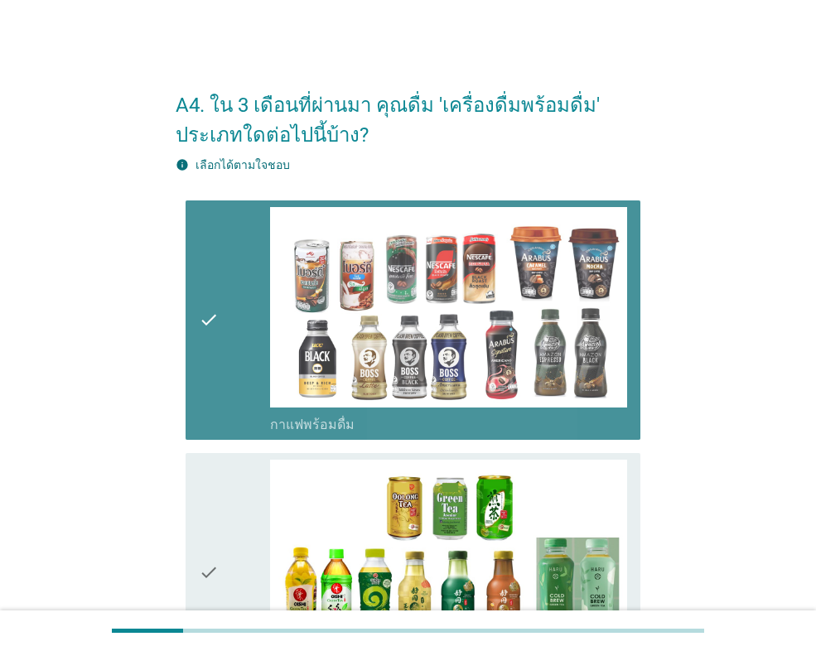
scroll to position [249, 0]
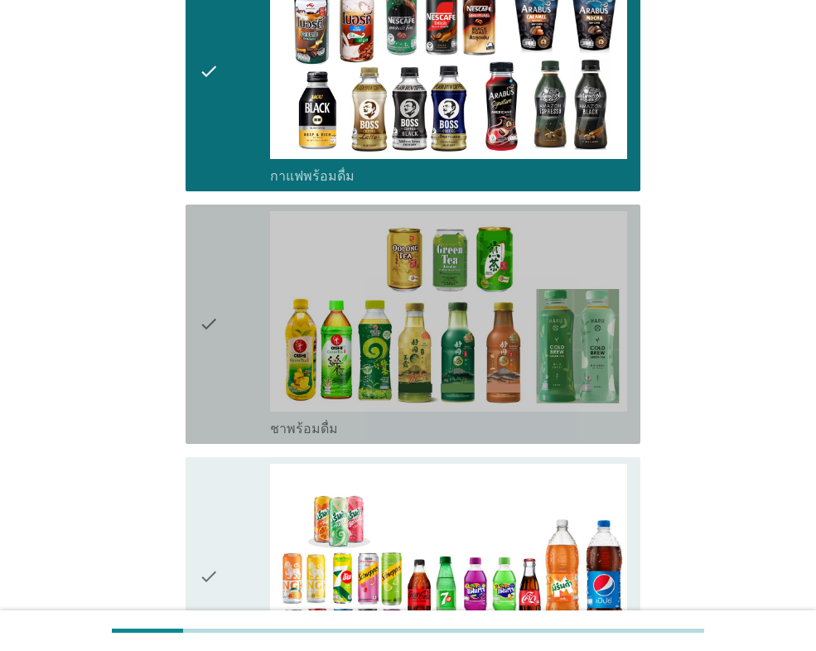
click at [233, 342] on div "check" at bounding box center [234, 324] width 71 height 226
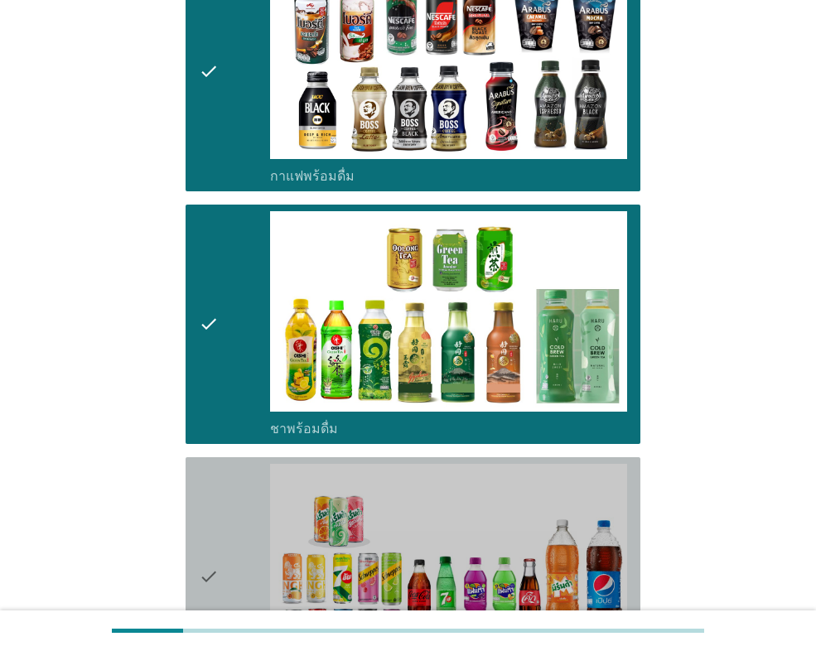
click at [230, 479] on div "check" at bounding box center [234, 577] width 71 height 226
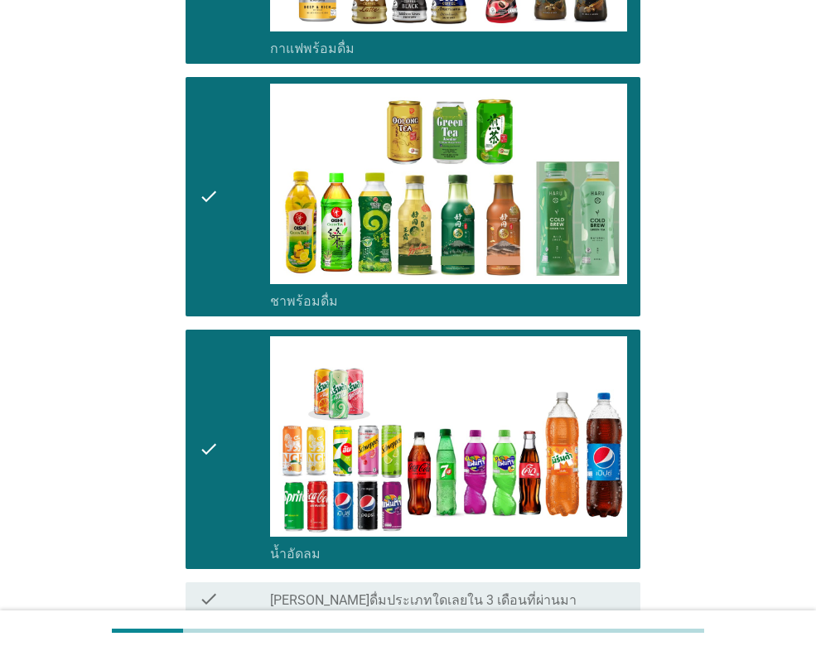
scroll to position [534, 0]
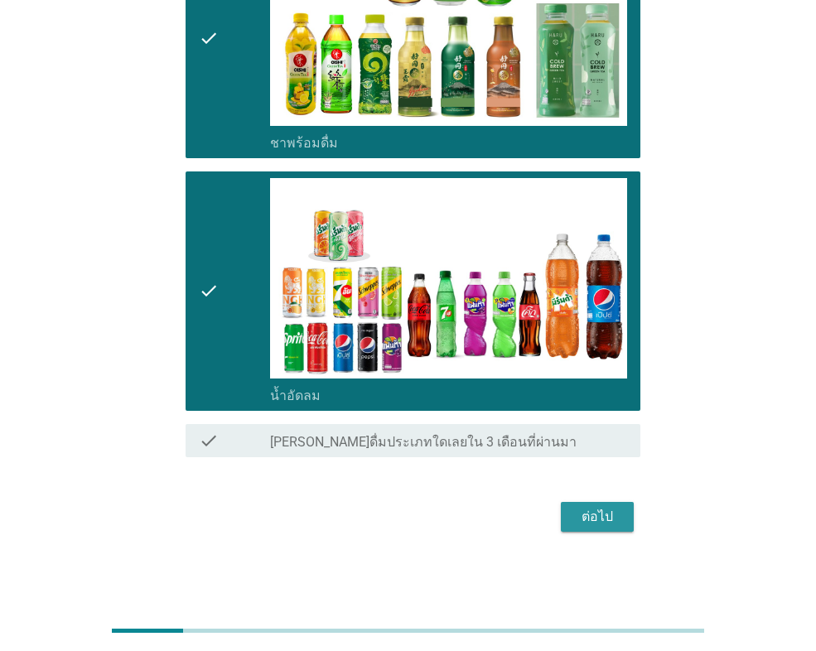
click at [617, 512] on div "ต่อไป" at bounding box center [597, 517] width 46 height 20
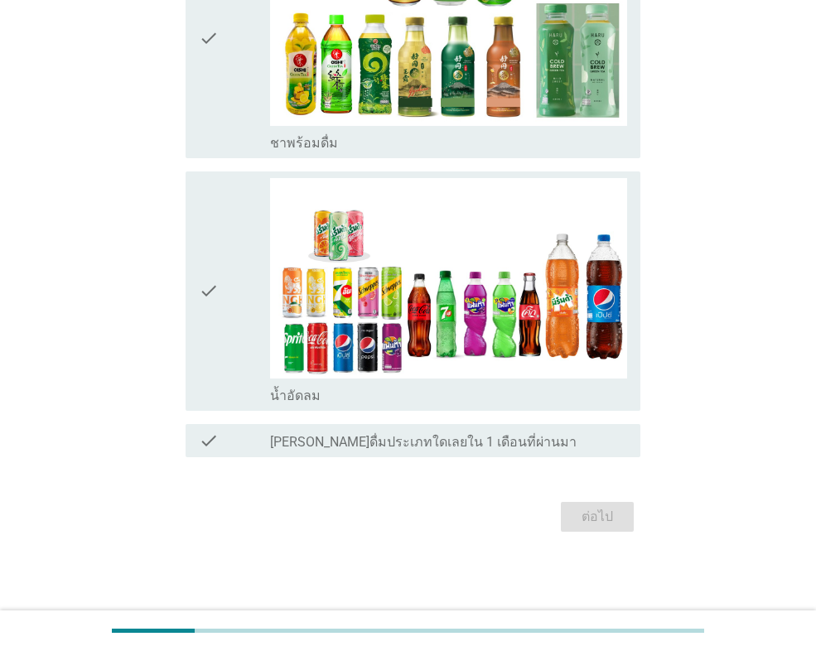
scroll to position [0, 0]
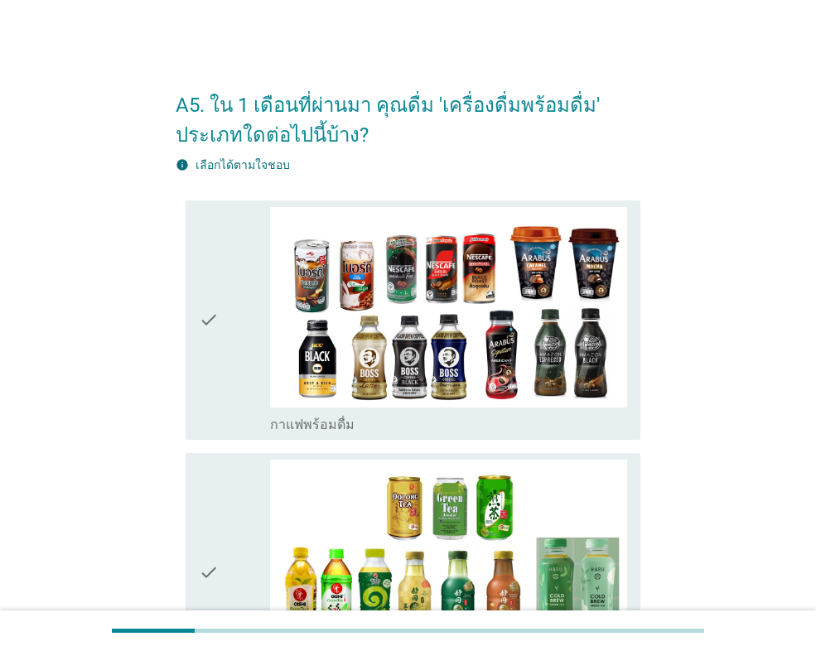
click at [257, 358] on div "check" at bounding box center [234, 320] width 71 height 226
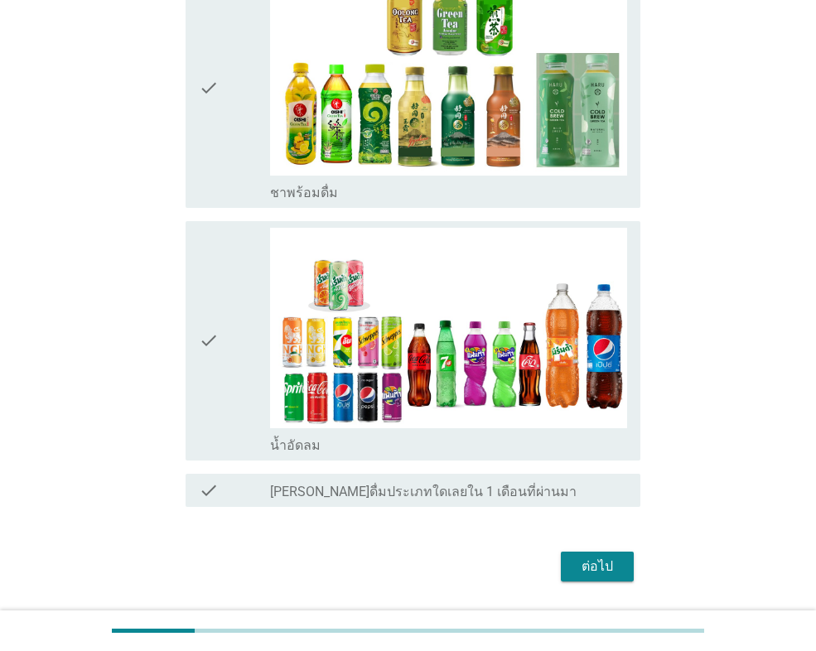
scroll to position [497, 0]
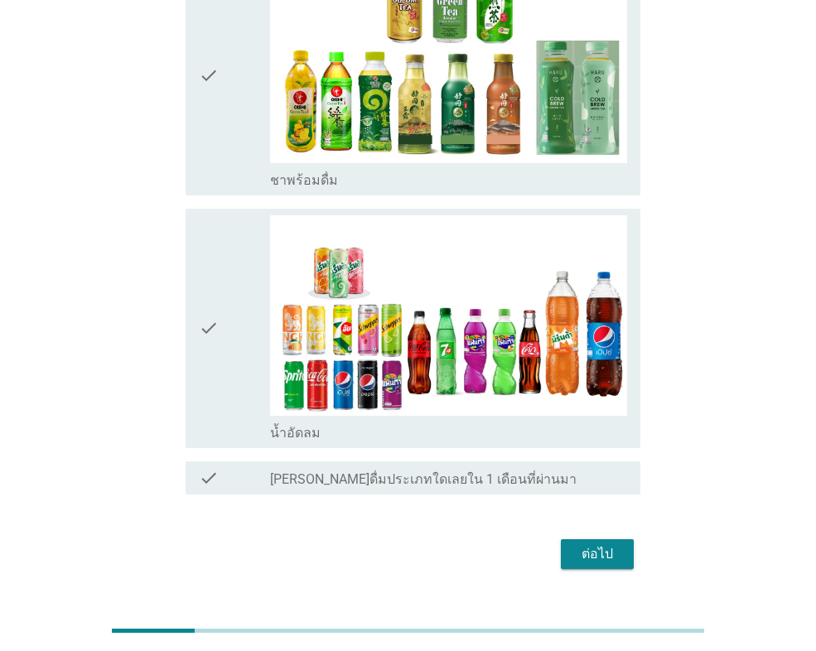
click at [562, 544] on button "ต่อไป" at bounding box center [597, 554] width 73 height 30
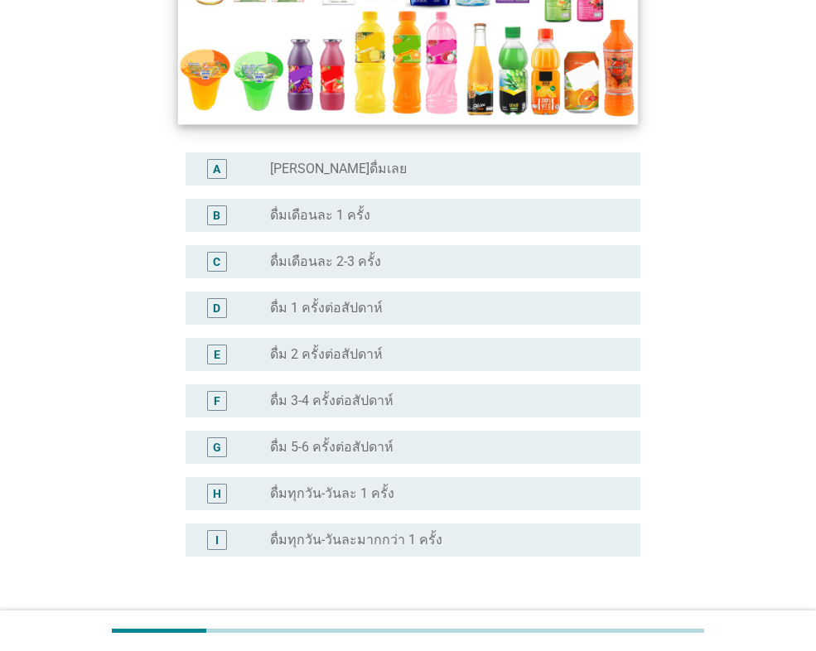
scroll to position [414, 0]
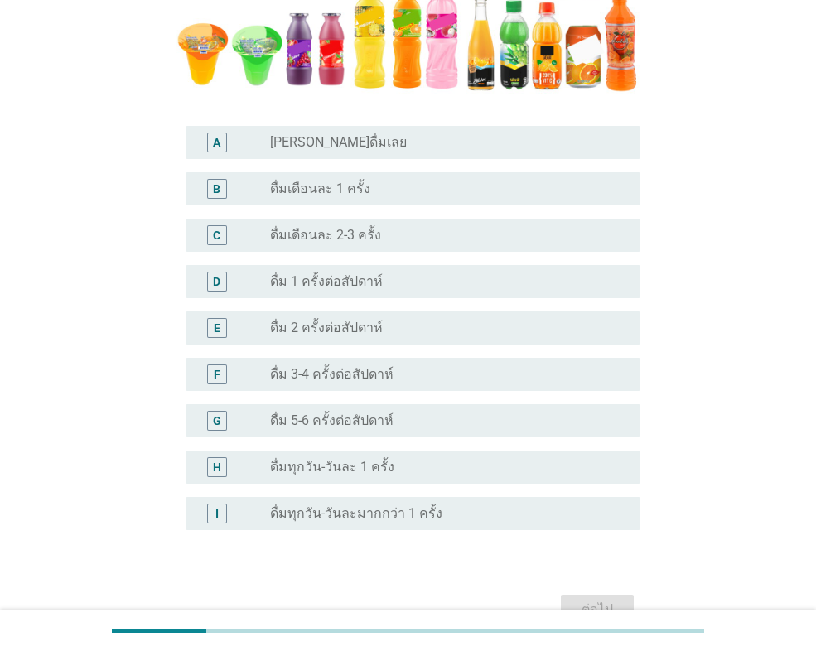
click at [476, 183] on div "radio_button_unchecked ดื่มเดือนละ 1 ครั้ง" at bounding box center [442, 189] width 344 height 17
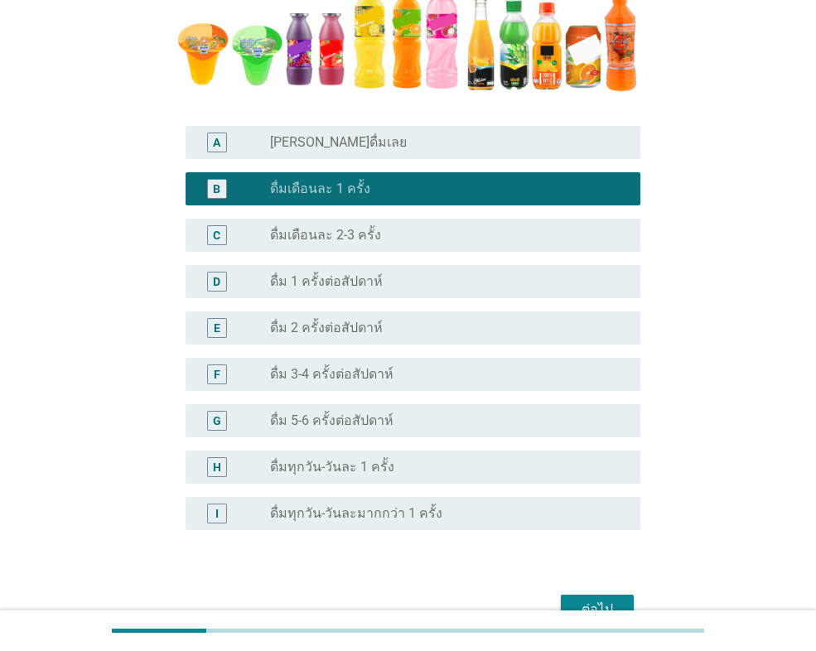
click at [490, 150] on div "radio_button_unchecked ไม่ได้ดื่มเลย" at bounding box center [442, 142] width 344 height 17
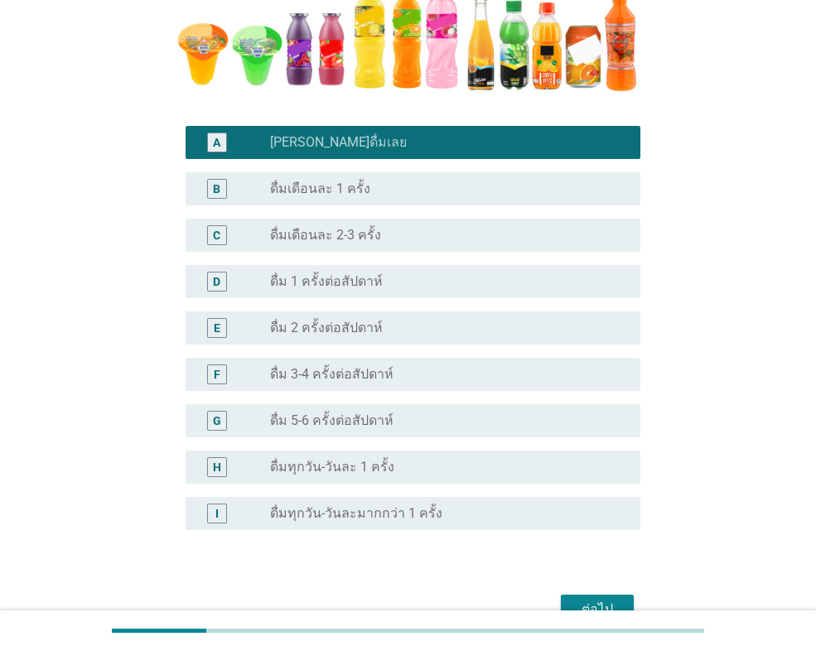
scroll to position [423, 0]
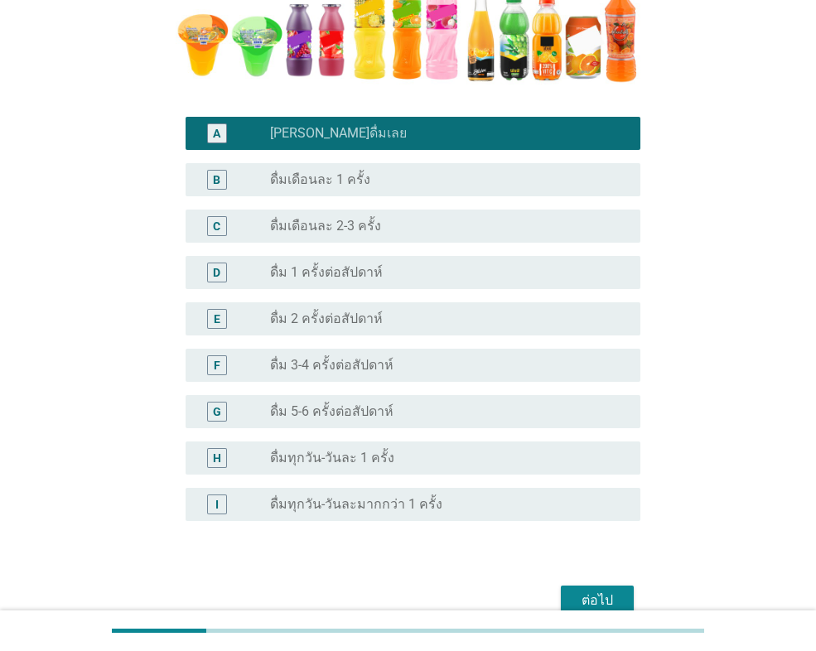
click at [596, 591] on div "ต่อไป" at bounding box center [597, 601] width 46 height 20
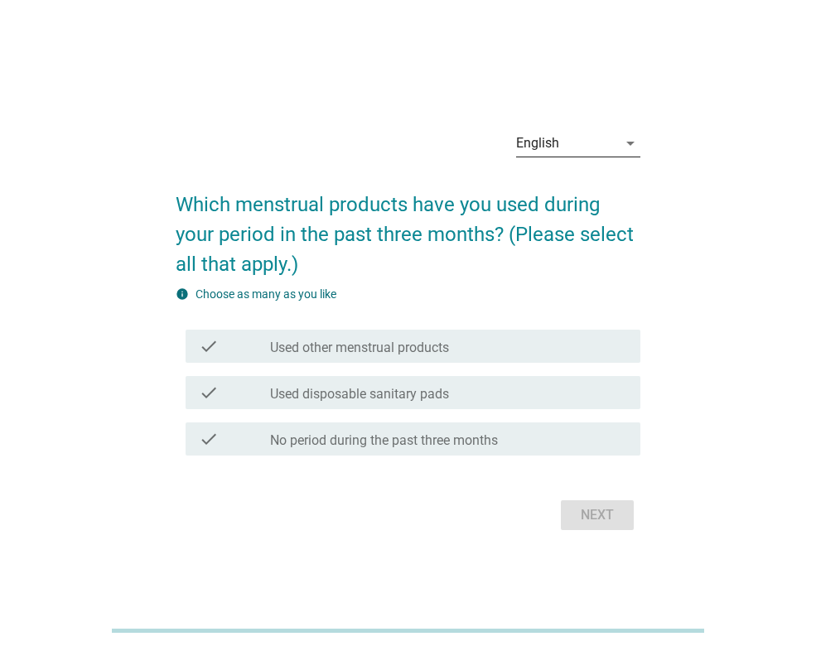
click at [556, 146] on div "English" at bounding box center [537, 143] width 43 height 15
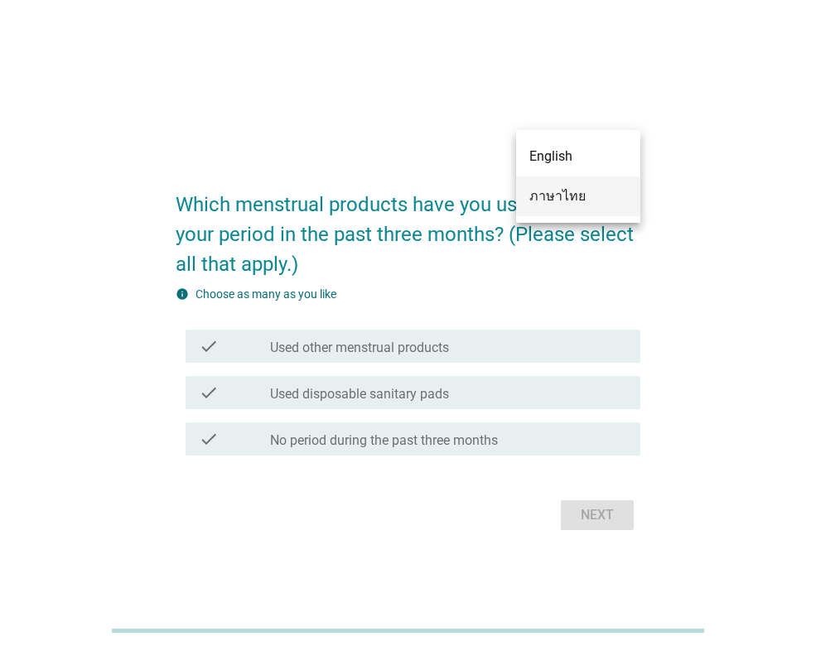
click at [558, 198] on div "ภาษาไทย" at bounding box center [578, 196] width 98 height 20
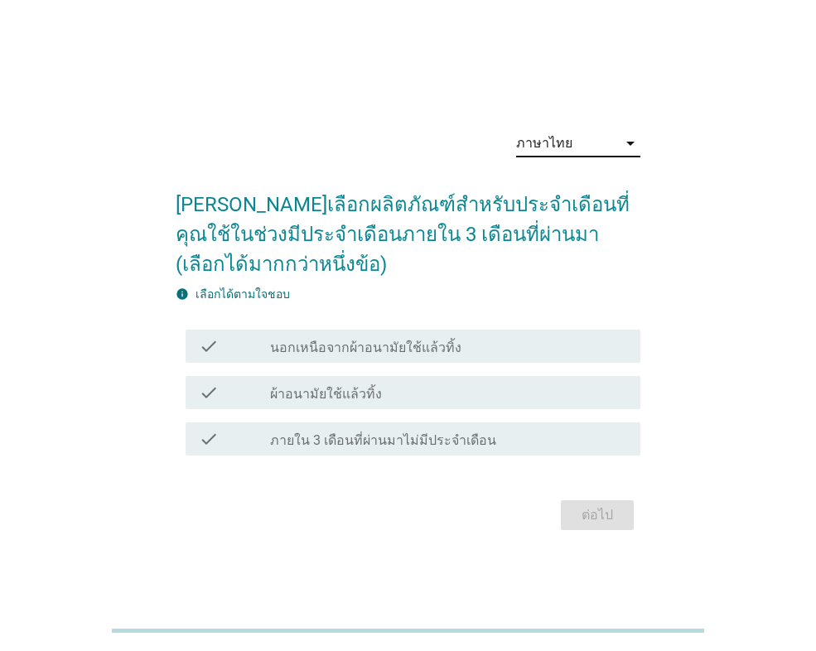
click at [529, 399] on div "check_box_outline_blank ผ้าอนามัยใช้แล้วทิ้ง" at bounding box center [448, 393] width 357 height 20
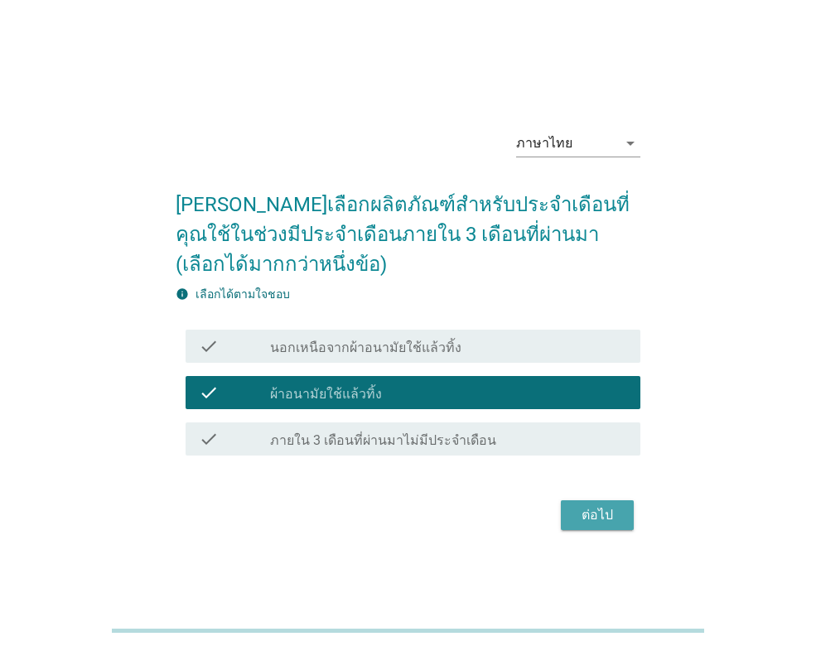
click at [596, 514] on div "ต่อไป" at bounding box center [597, 515] width 46 height 20
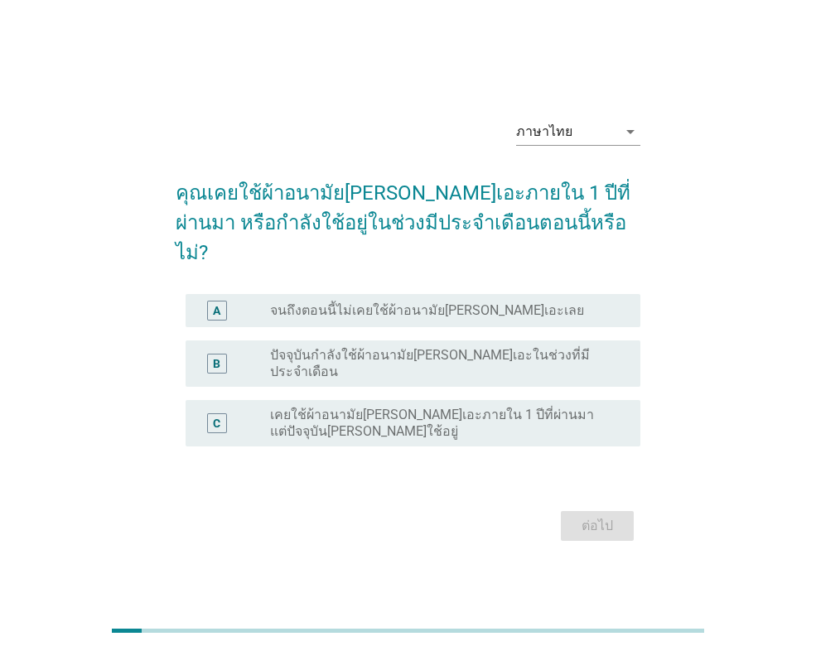
click at [458, 357] on div "radio_button_unchecked ปัจจุบันกำลังใช้ผ้าอนามัย[PERSON_NAME]เอะในช่วงที่มีประจ…" at bounding box center [448, 363] width 357 height 33
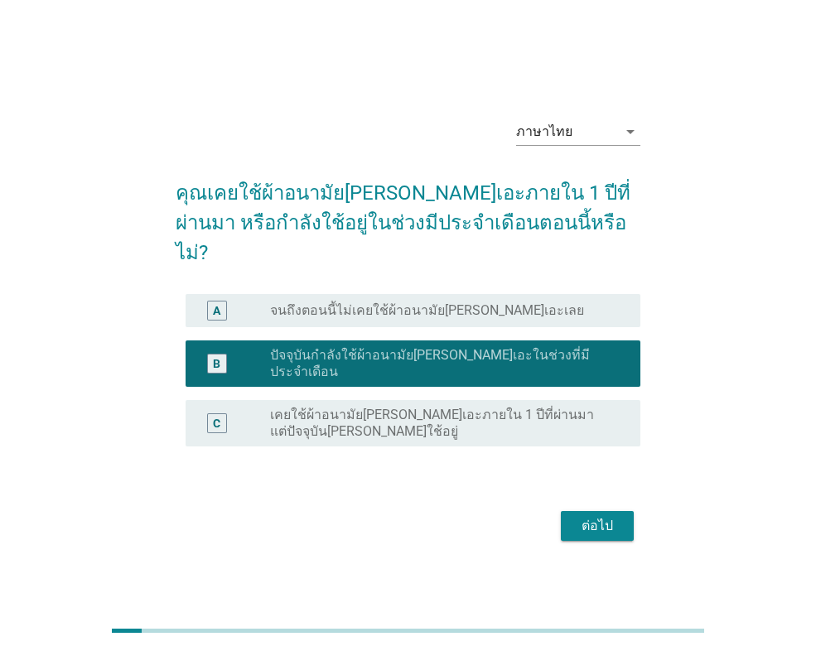
click at [602, 516] on div "ต่อไป" at bounding box center [597, 526] width 46 height 20
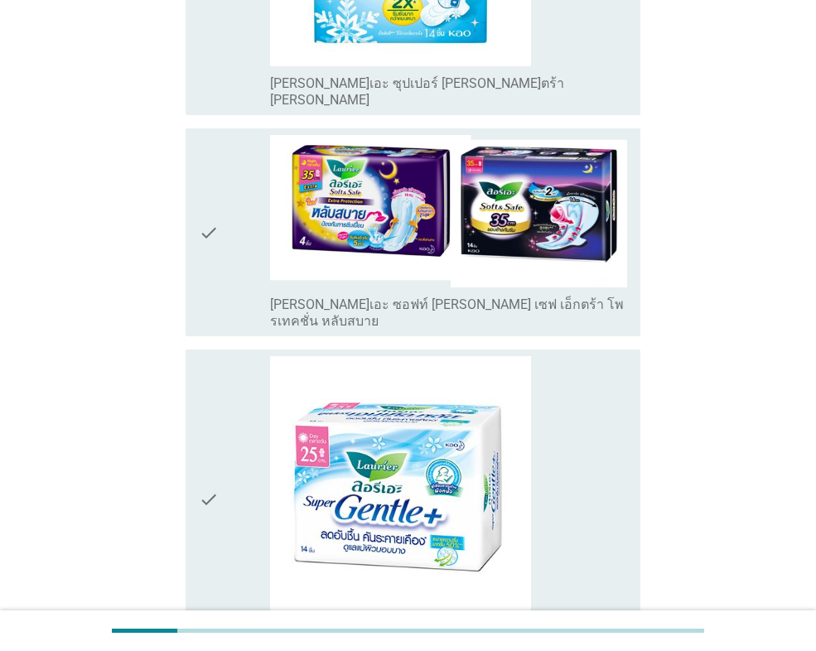
scroll to position [1823, 0]
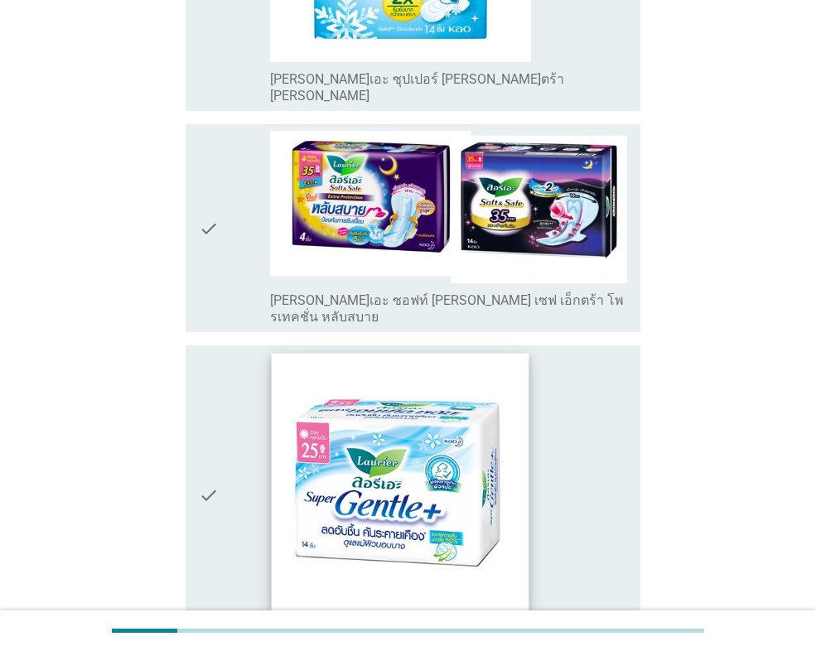
click at [424, 430] on img at bounding box center [401, 483] width 258 height 258
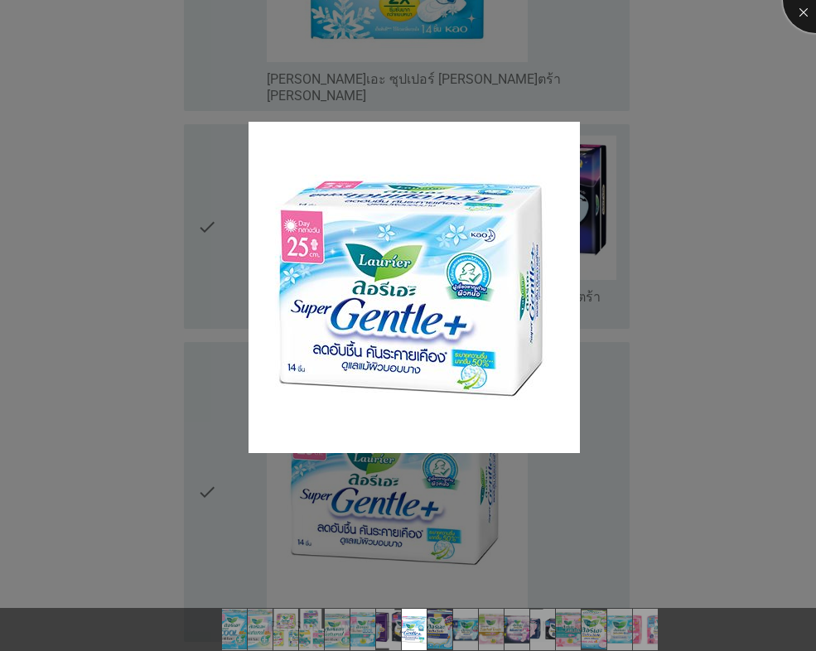
click at [801, 21] on div at bounding box center [816, 0] width 66 height 66
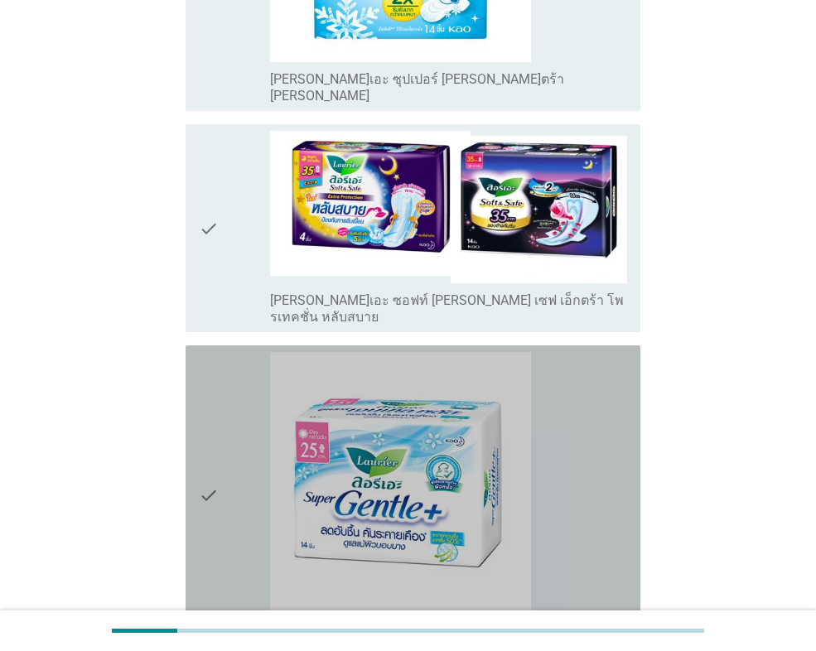
click at [215, 426] on icon "check" at bounding box center [209, 495] width 20 height 286
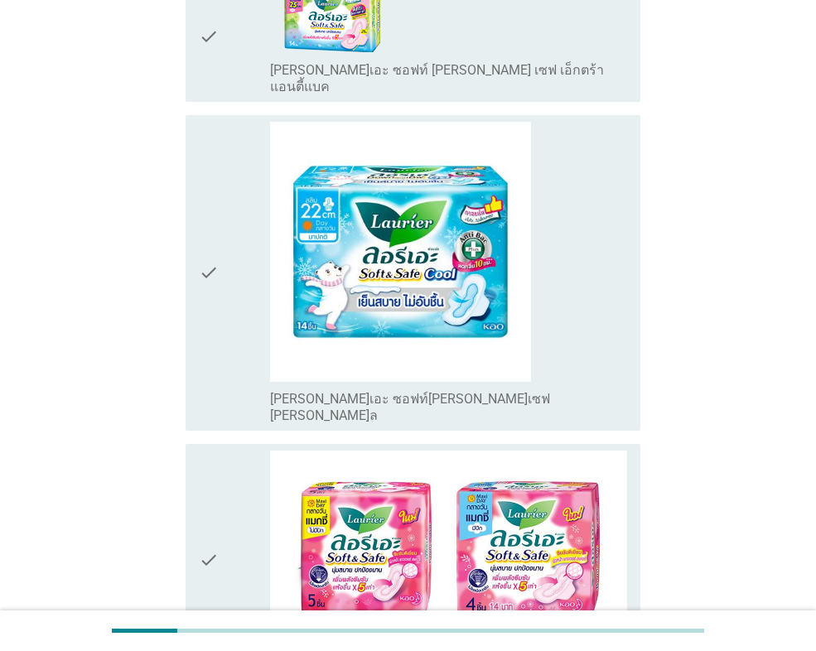
scroll to position [4113, 0]
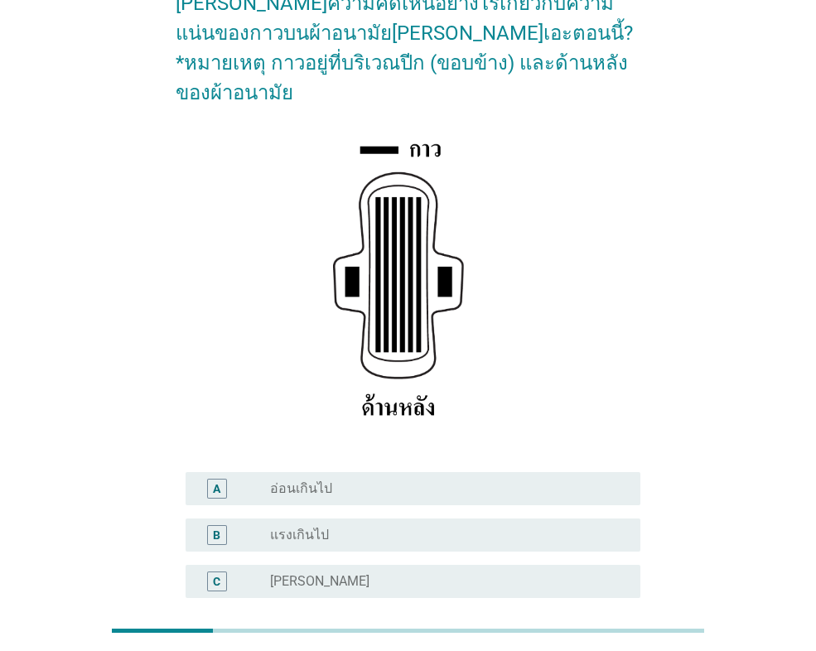
scroll to position [166, 0]
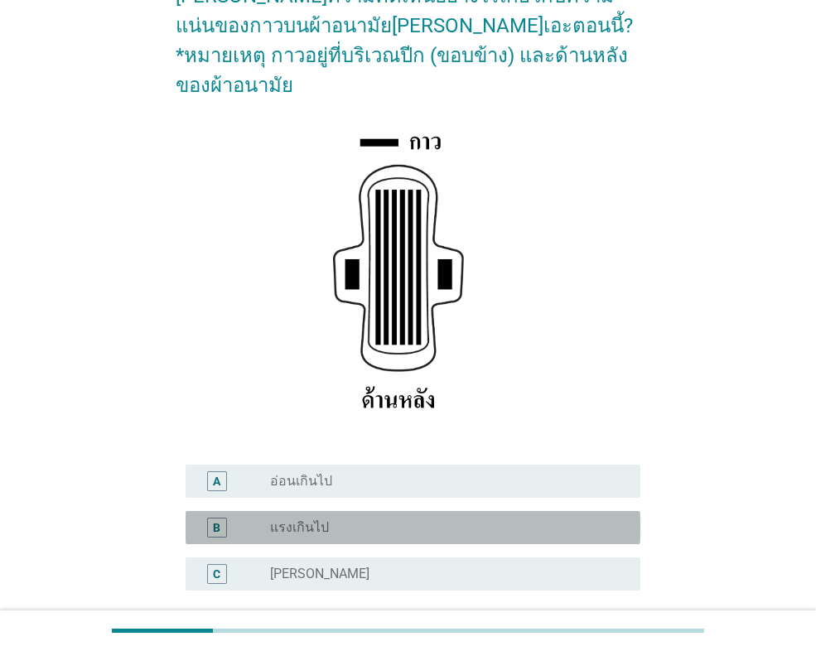
click at [526, 520] on div "radio_button_unchecked แรงเกินไป" at bounding box center [442, 528] width 344 height 17
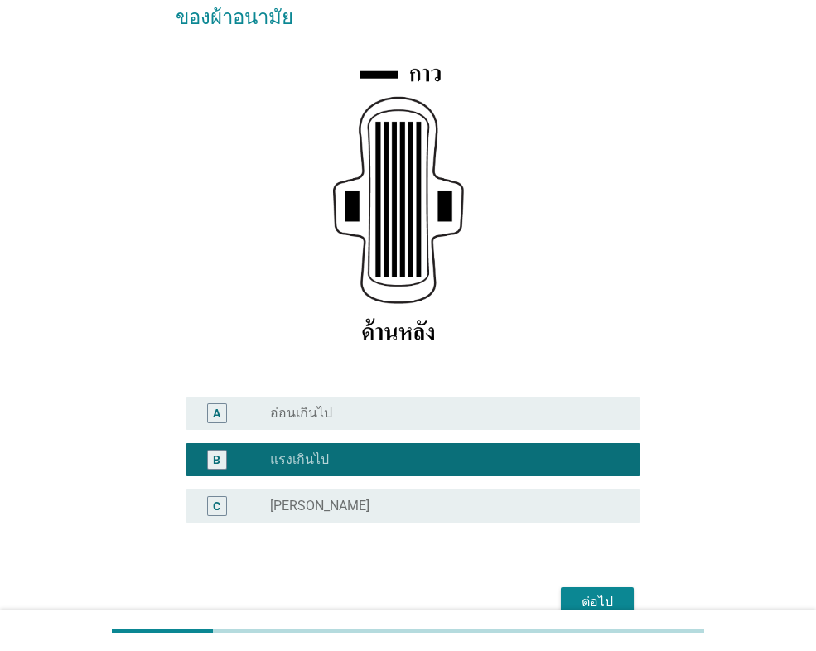
scroll to position [289, 0]
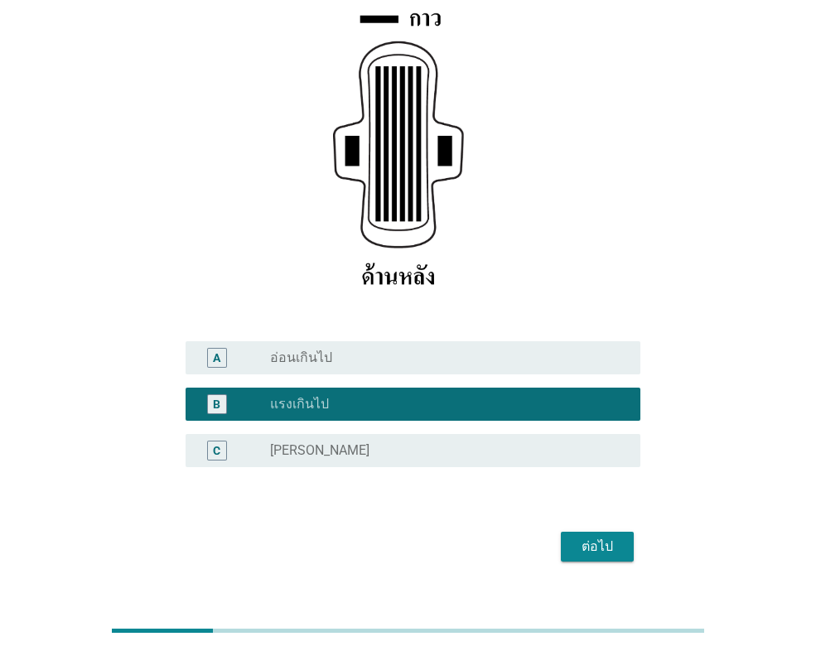
click at [612, 532] on button "ต่อไป" at bounding box center [597, 547] width 73 height 30
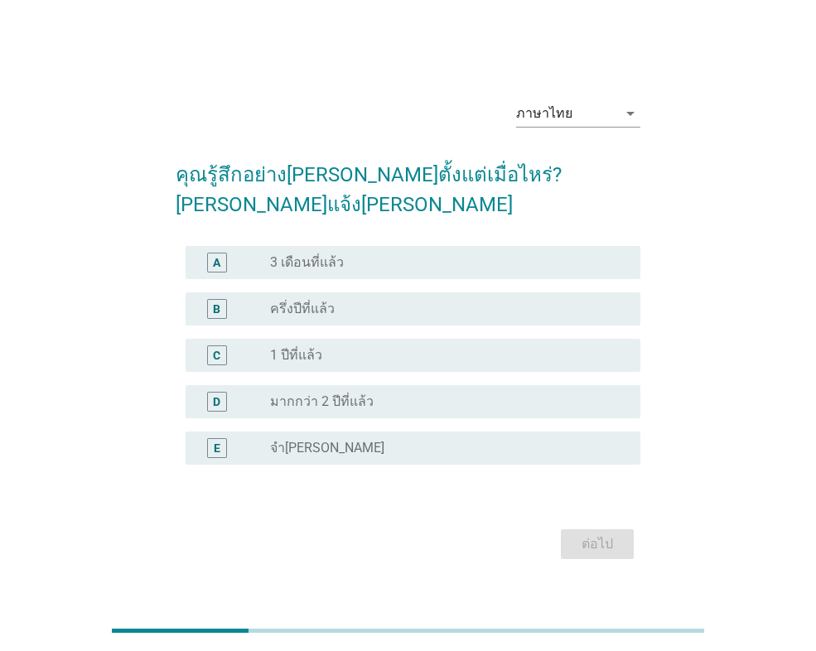
click at [557, 442] on div "radio_button_unchecked จำ[PERSON_NAME]" at bounding box center [448, 448] width 357 height 20
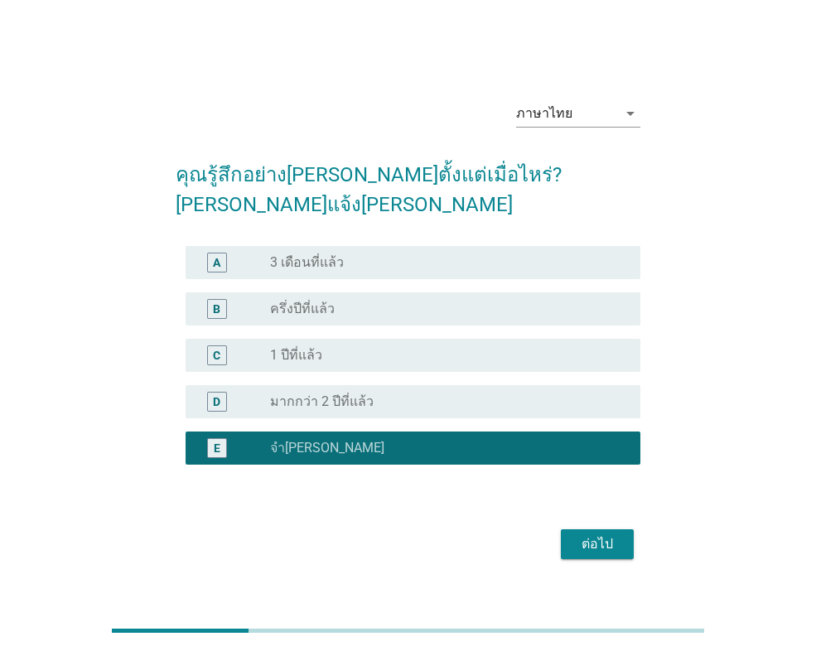
click at [583, 539] on div "ต่อไป" at bounding box center [597, 544] width 46 height 20
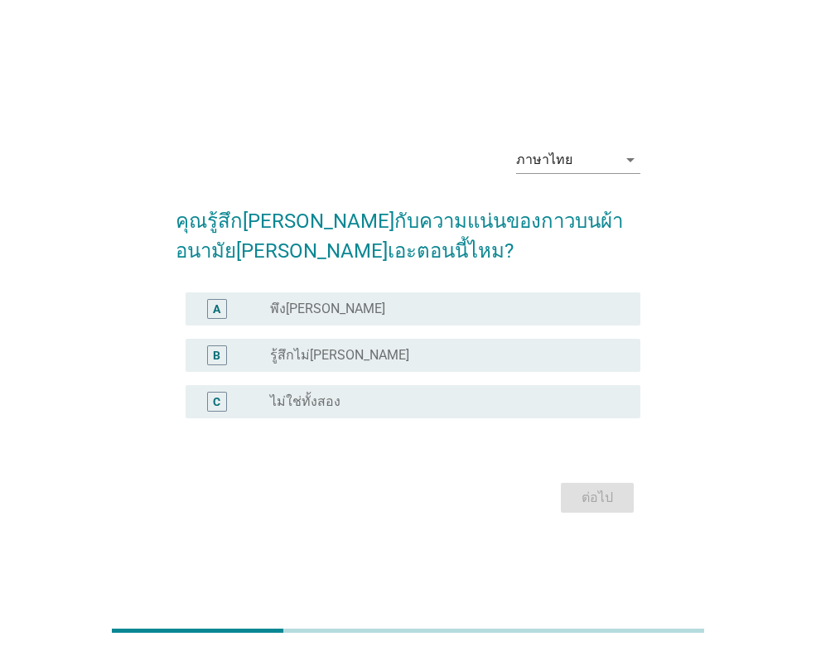
click at [537, 412] on div "C radio_button_unchecked ไม่ใช่ทั้งสอง" at bounding box center [413, 401] width 455 height 33
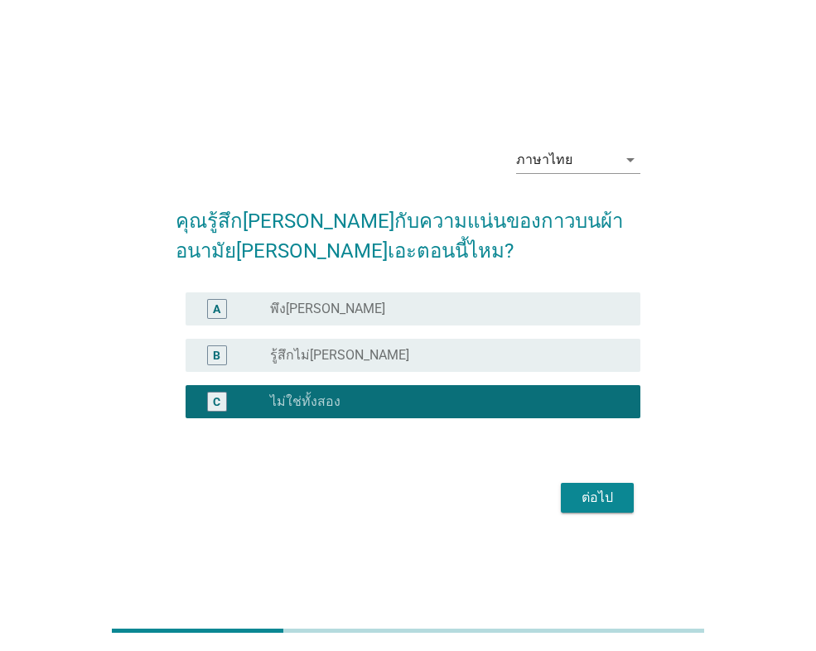
click at [602, 499] on div "ต่อไป" at bounding box center [597, 498] width 46 height 20
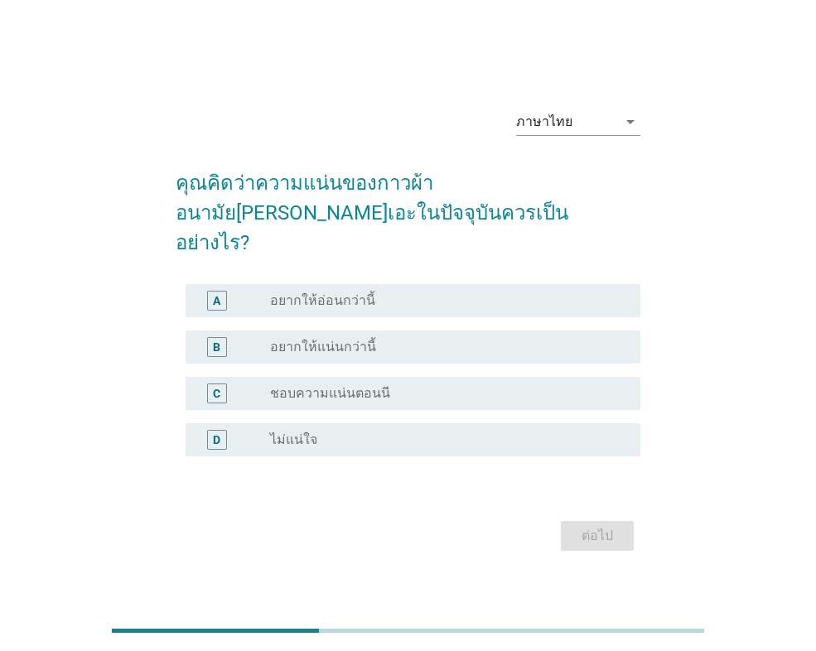
click at [571, 293] on div "radio_button_unchecked อยากให้อ่อนกว่านี้" at bounding box center [442, 301] width 344 height 17
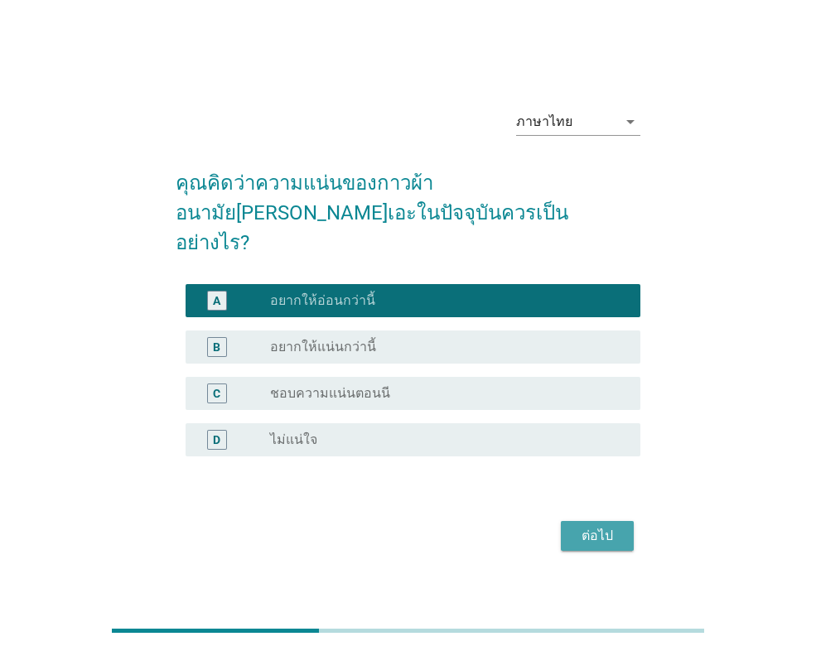
click at [597, 526] on div "ต่อไป" at bounding box center [597, 536] width 46 height 20
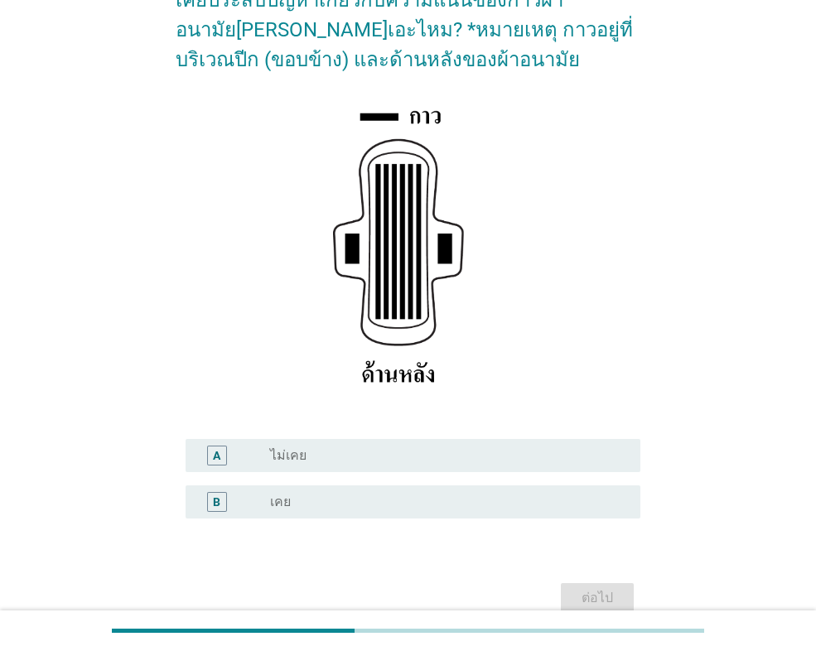
scroll to position [243, 0]
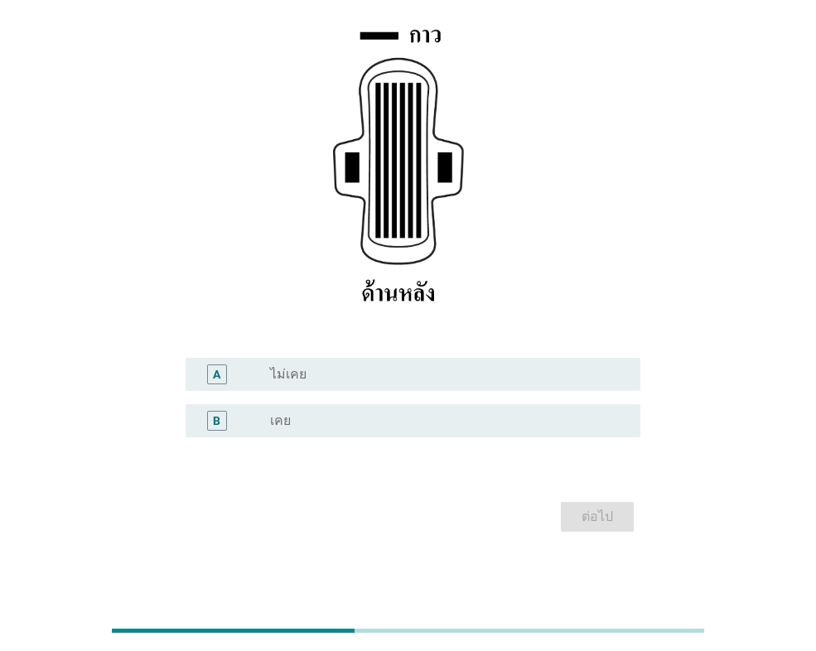
click at [538, 416] on div "radio_button_unchecked เคย" at bounding box center [442, 421] width 344 height 17
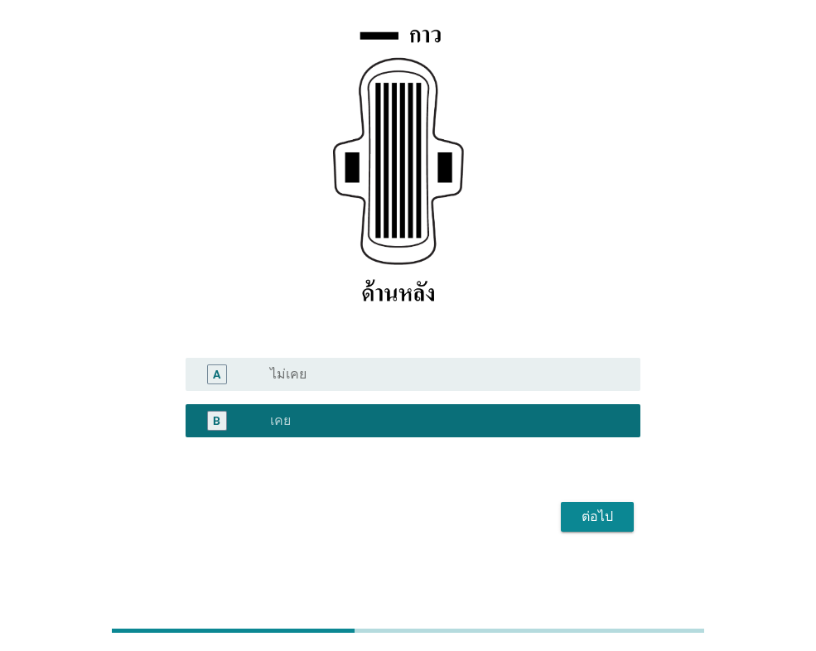
click at [607, 522] on div "ต่อไป" at bounding box center [597, 517] width 46 height 20
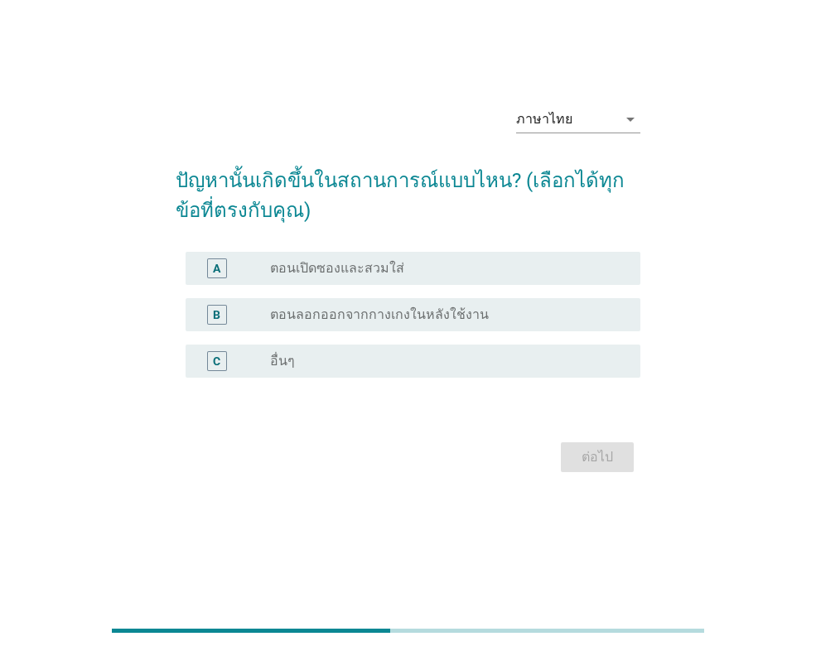
scroll to position [0, 0]
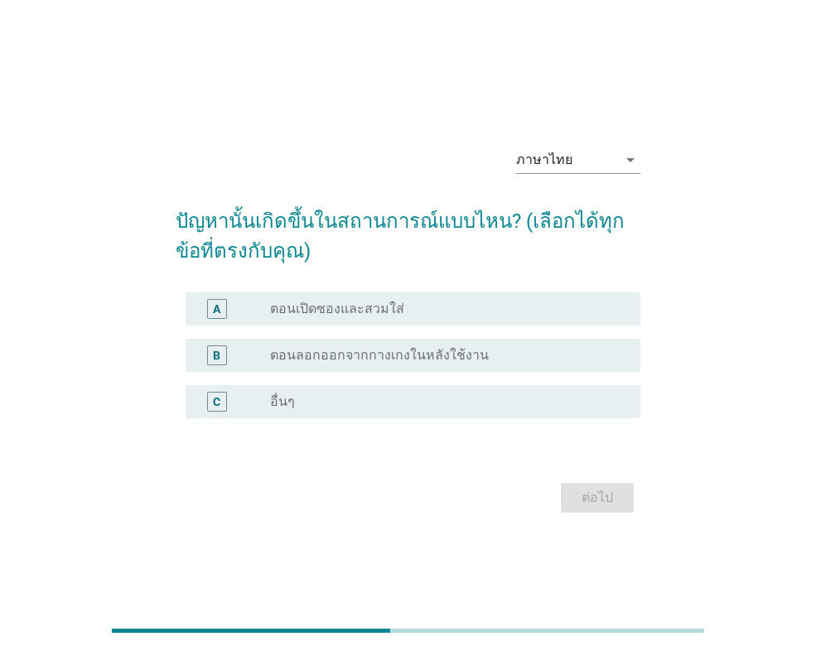
click at [550, 360] on div "radio_button_unchecked ตอนลอกออกจากกางเกงในหลังใช้งาน" at bounding box center [442, 355] width 344 height 17
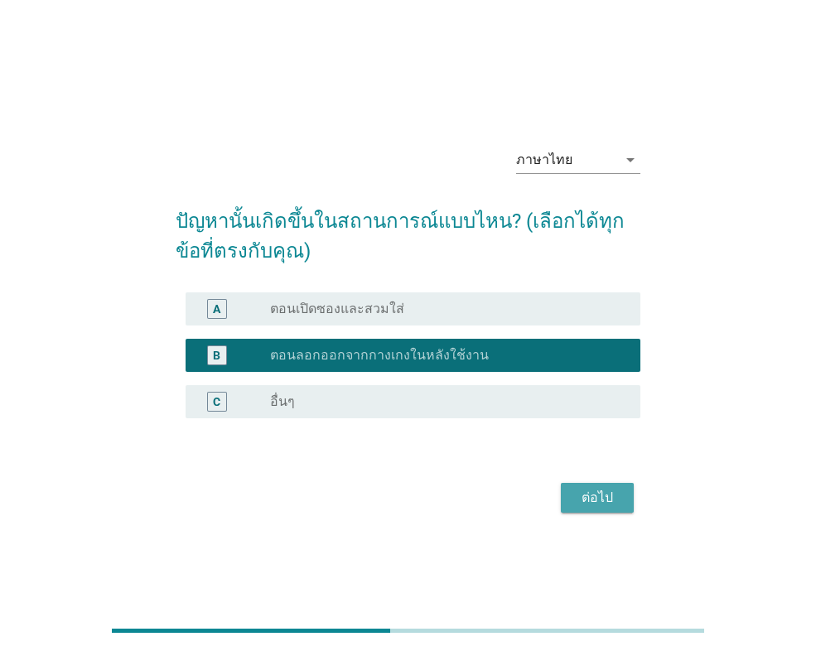
click at [618, 505] on div "ต่อไป" at bounding box center [597, 498] width 46 height 20
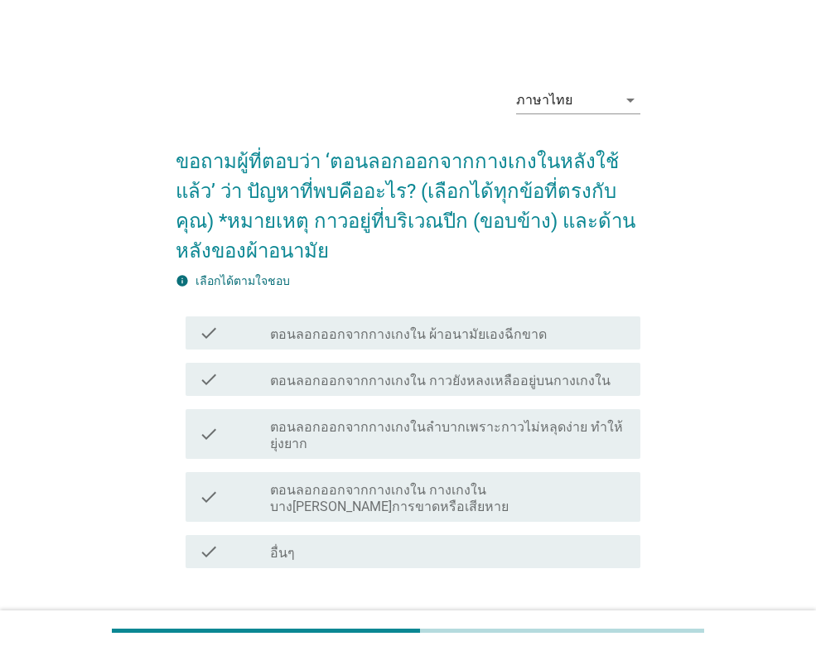
click at [589, 384] on label "ตอนลอกออกจากกางเกงใน กาวยังหลงเหลืออยู่บนกางเกงใน" at bounding box center [440, 381] width 341 height 17
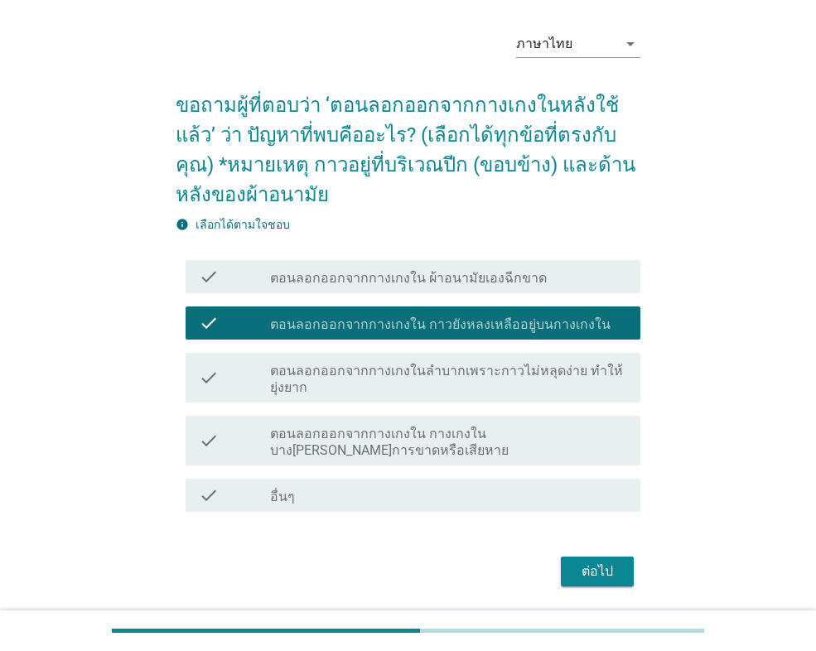
scroll to position [110, 0]
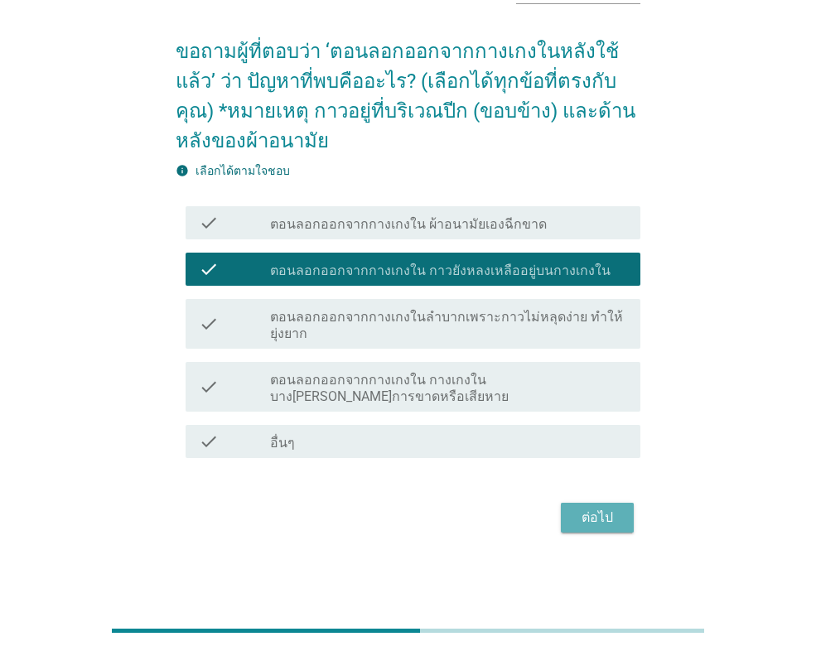
click at [607, 519] on div "ต่อไป" at bounding box center [597, 518] width 46 height 20
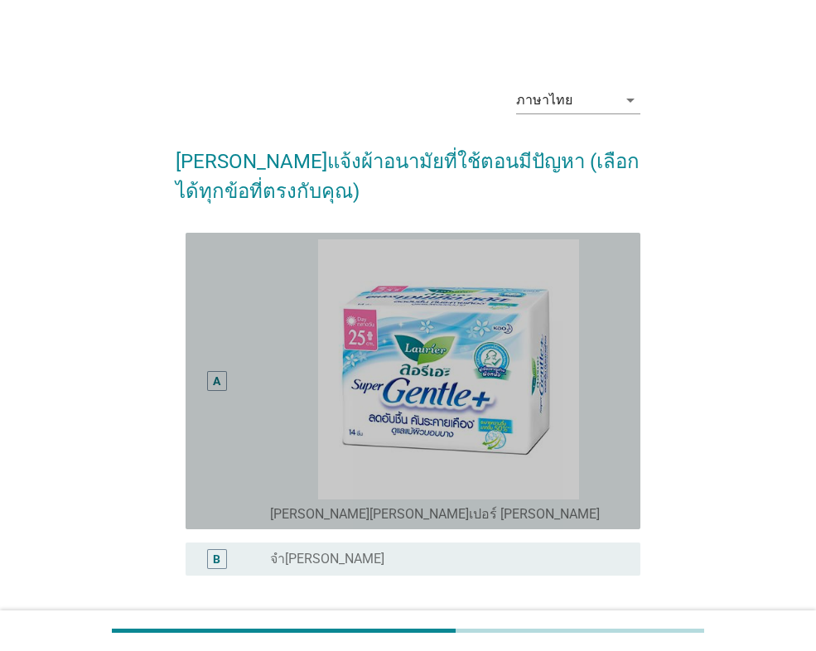
click at [244, 447] on div "A" at bounding box center [234, 380] width 71 height 283
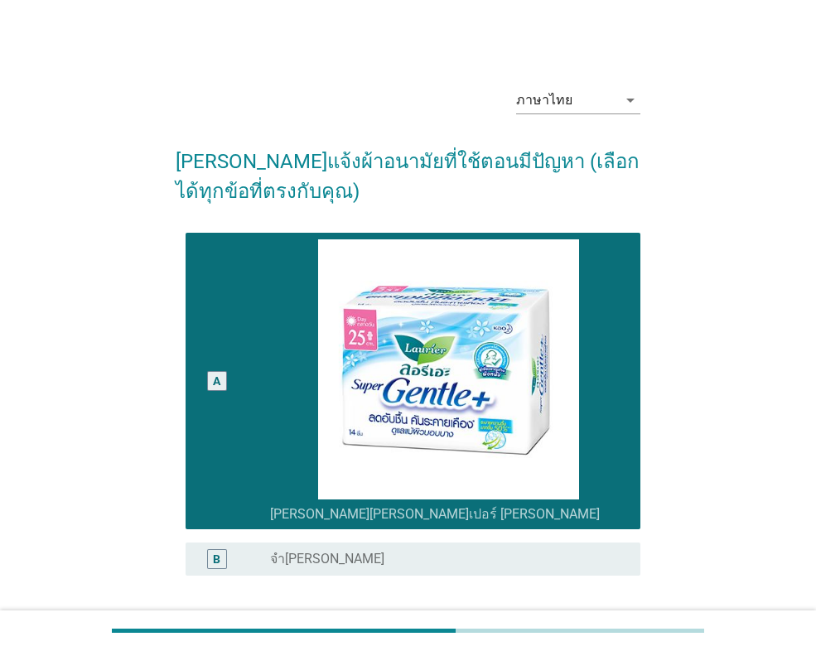
scroll to position [138, 0]
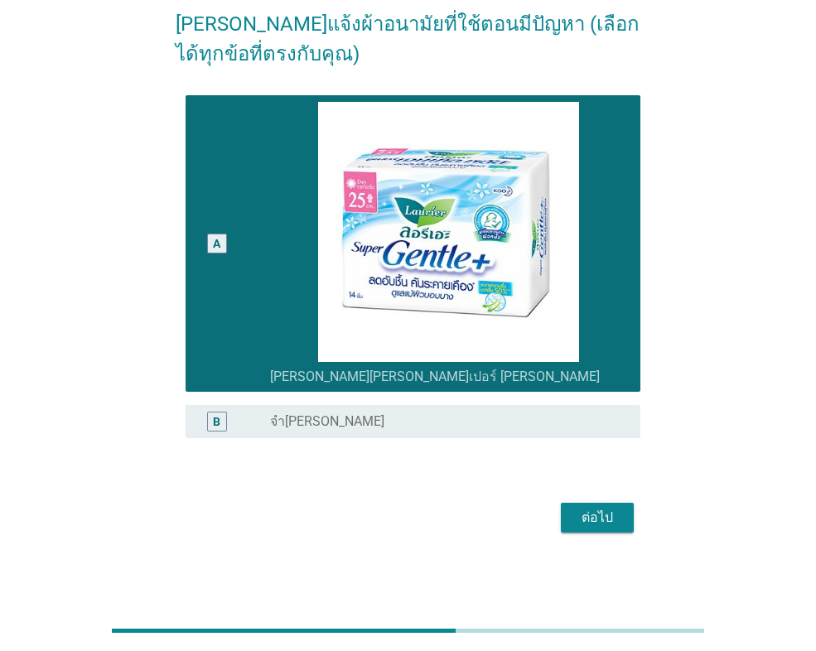
click at [574, 520] on div "ต่อไป" at bounding box center [597, 518] width 46 height 20
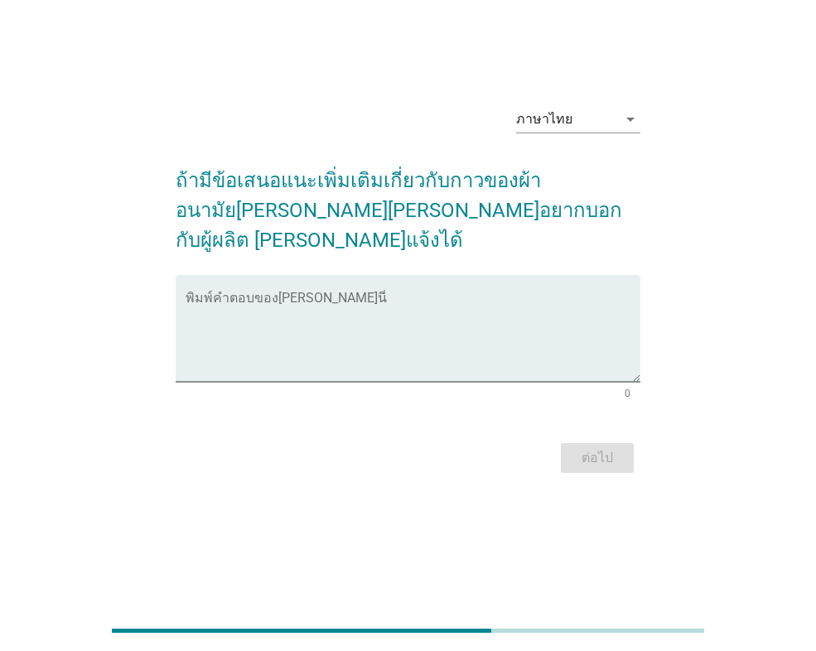
scroll to position [0, 0]
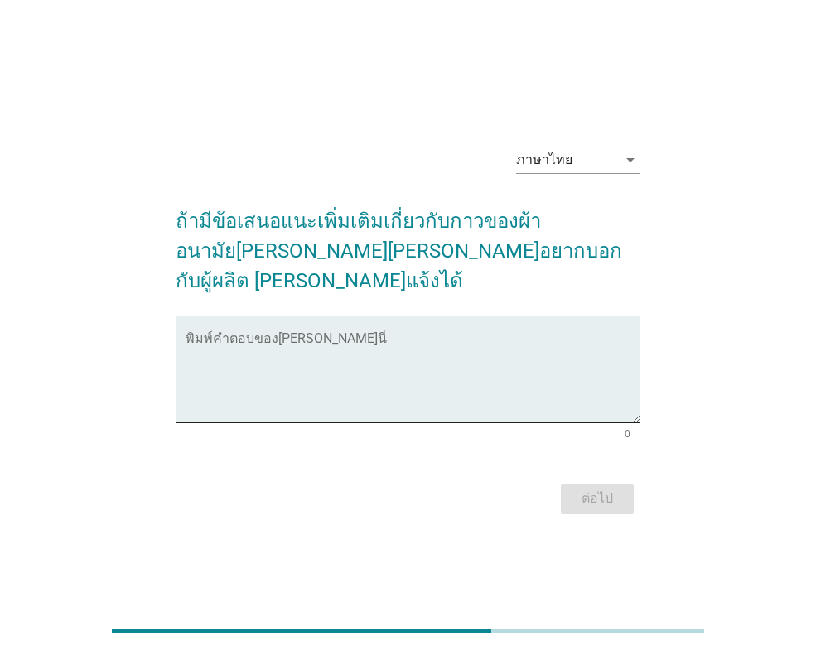
click at [510, 351] on textarea "พิมพ์คำตอบของคุณ ที่นี่" at bounding box center [413, 379] width 455 height 87
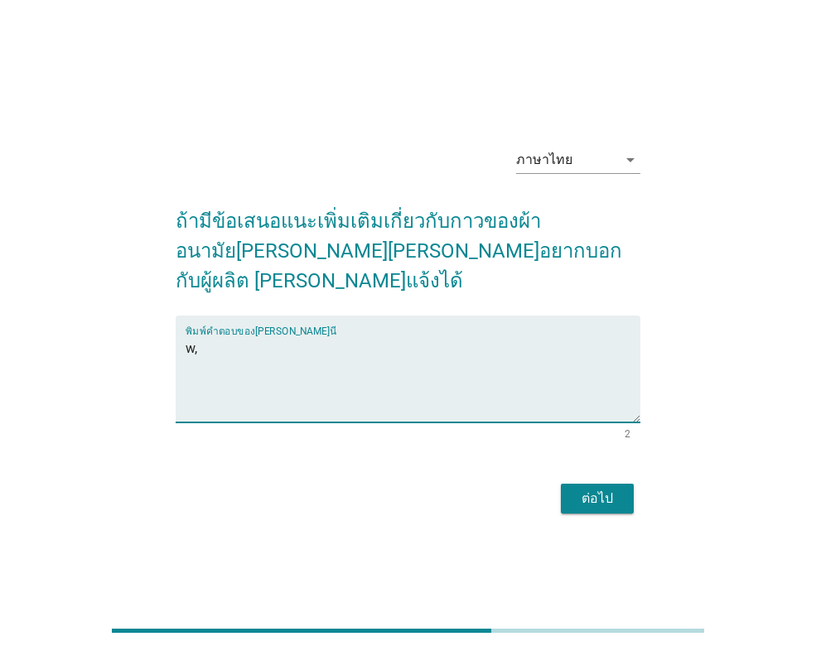
type textarea "w"
type textarea "ไม่อยากให้มีคราบกาวติดตอนลอกออก"
click at [596, 489] on div "ต่อไป" at bounding box center [597, 499] width 46 height 20
